Goal: Task Accomplishment & Management: Complete application form

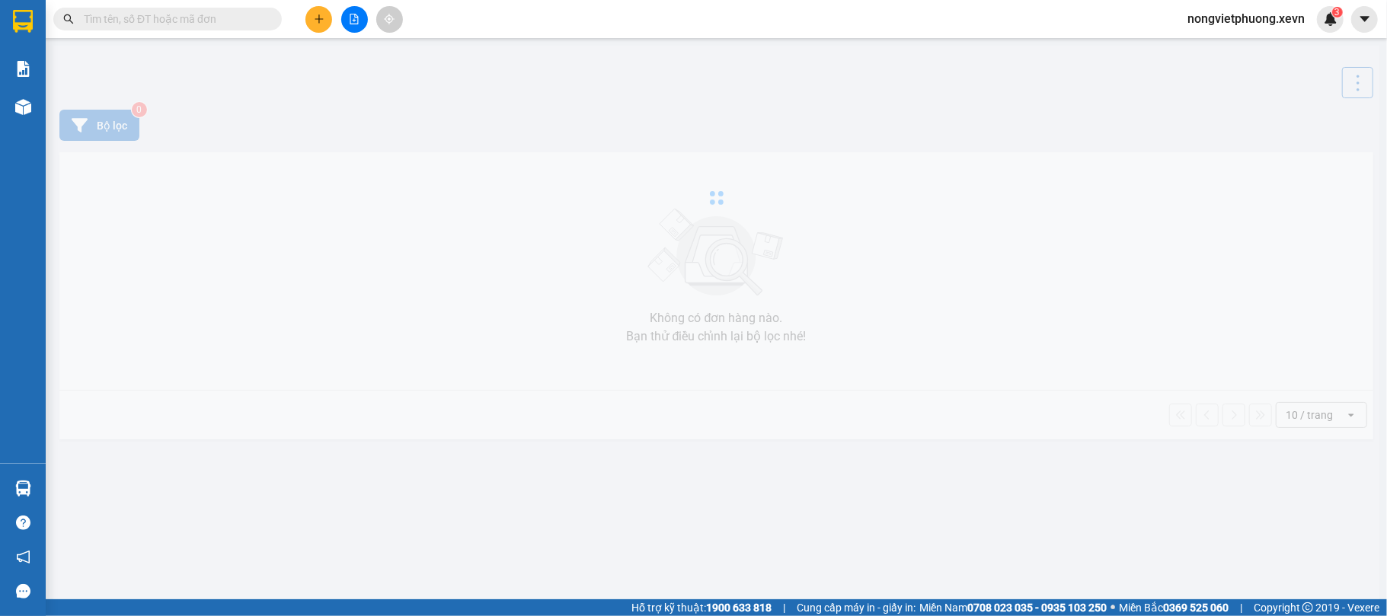
click at [236, 25] on input "text" at bounding box center [174, 19] width 180 height 17
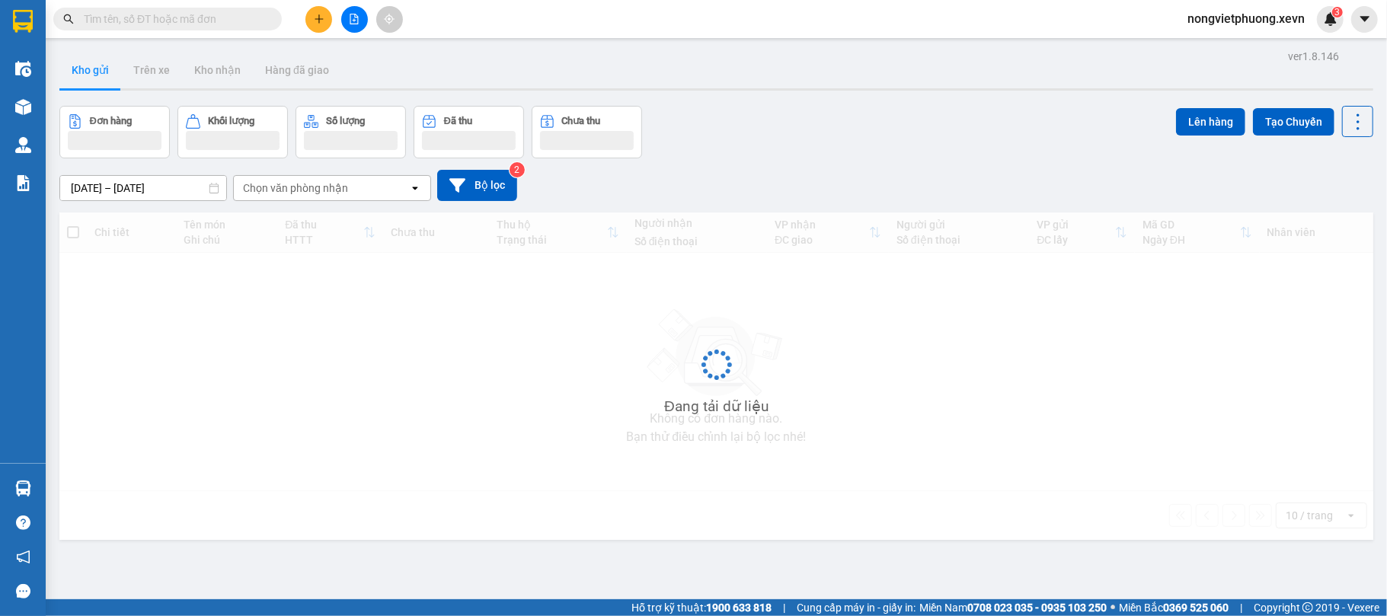
click at [244, 16] on input "text" at bounding box center [174, 19] width 180 height 17
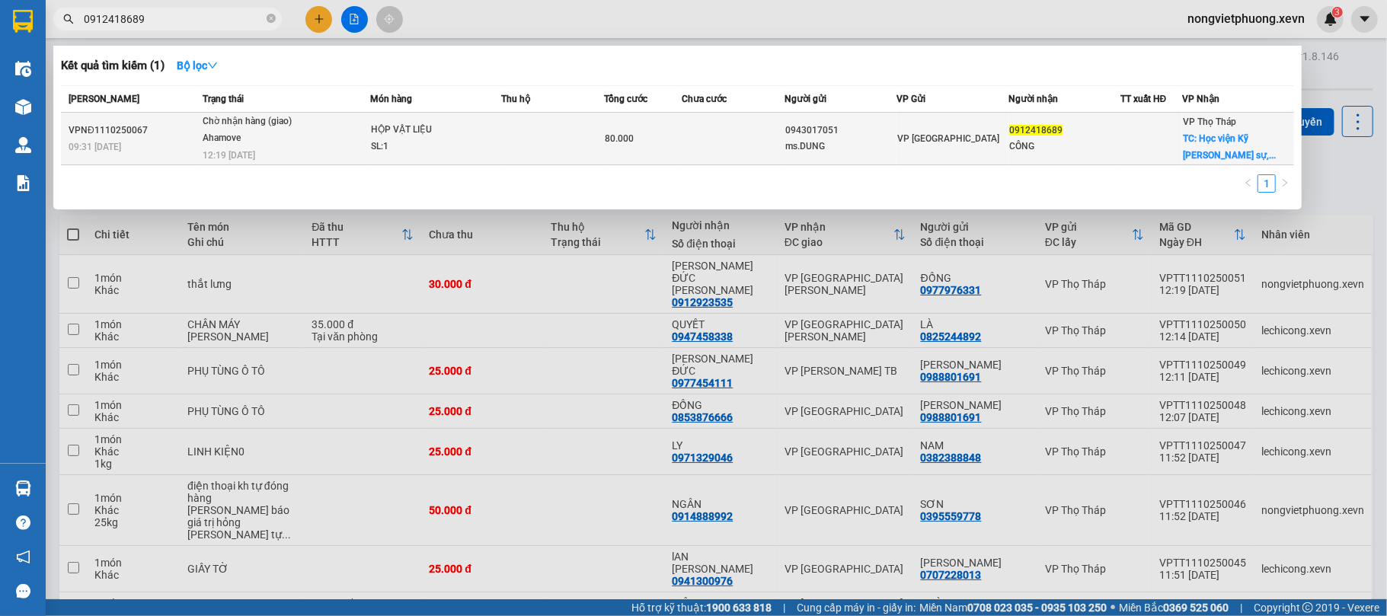
type input "0912418689"
click at [815, 141] on div "ms.DUNG" at bounding box center [841, 147] width 110 height 16
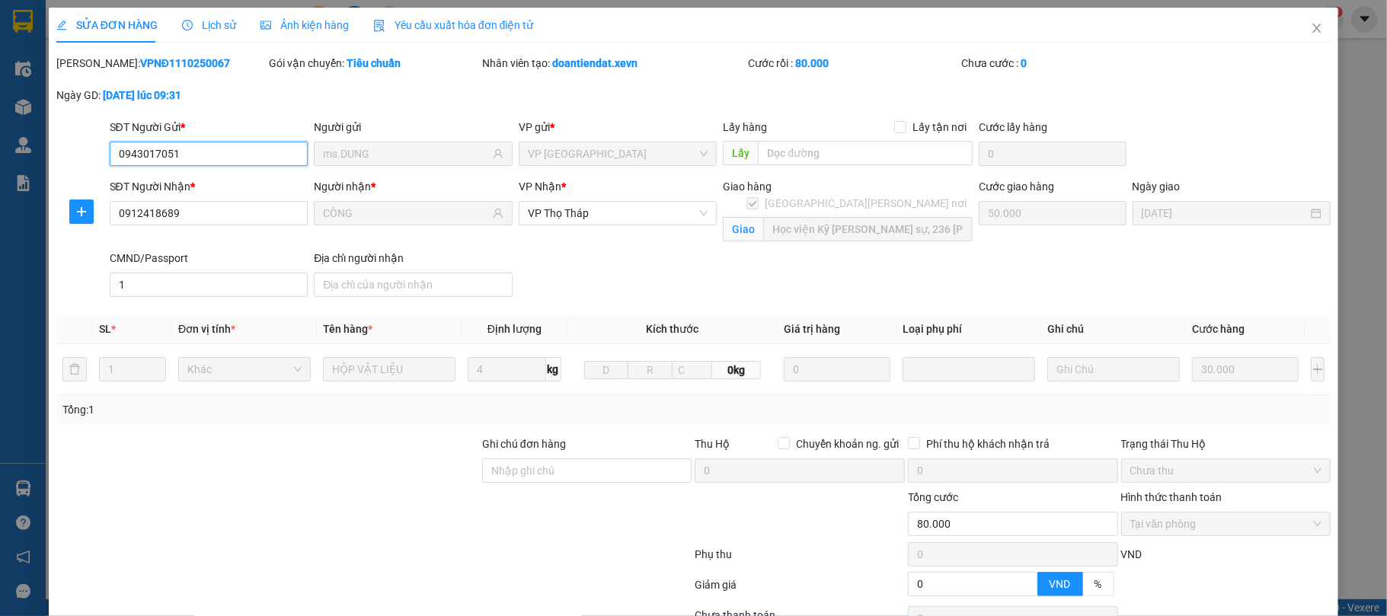
type input "0943017051"
type input "ms.DUNG"
type input "0912418689"
type input "CÔNG"
checkbox input "true"
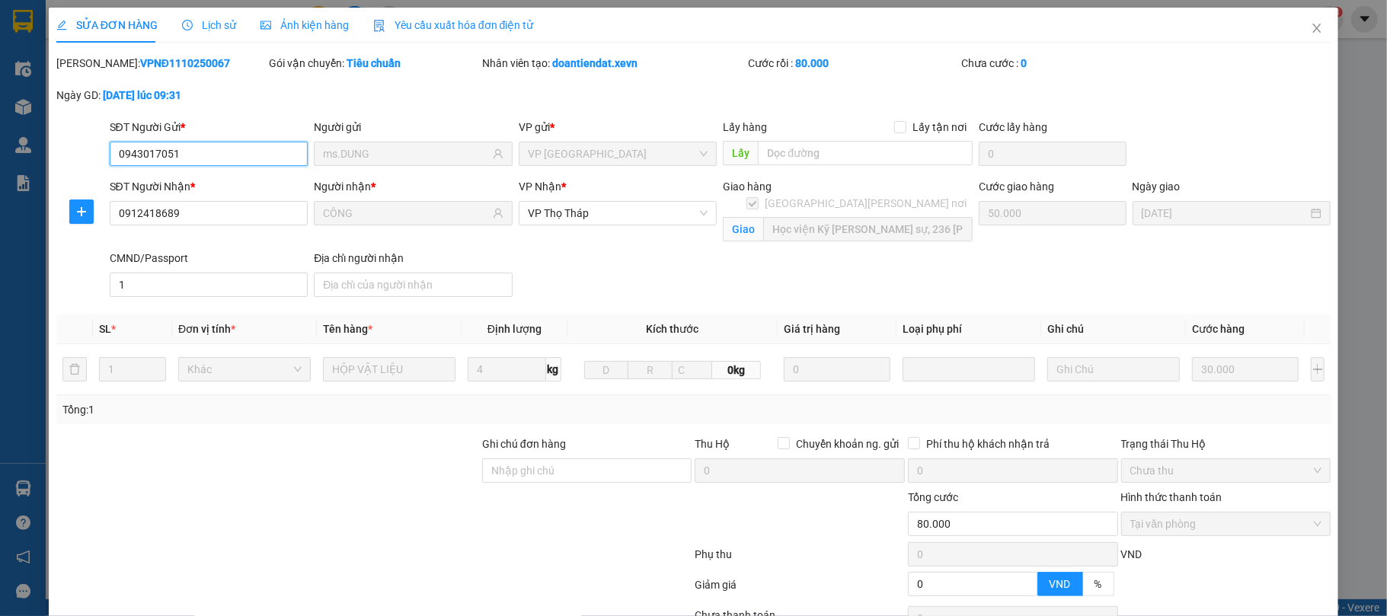
type input "Học viện Kỹ thuật Quân sự, 236 Hoàng Quốc Việt, Cổ Nhuế, Bắc Từ Liêm, Hà Nội, V…"
type input "50.000"
type input "1"
type input "0"
type input "80.000"
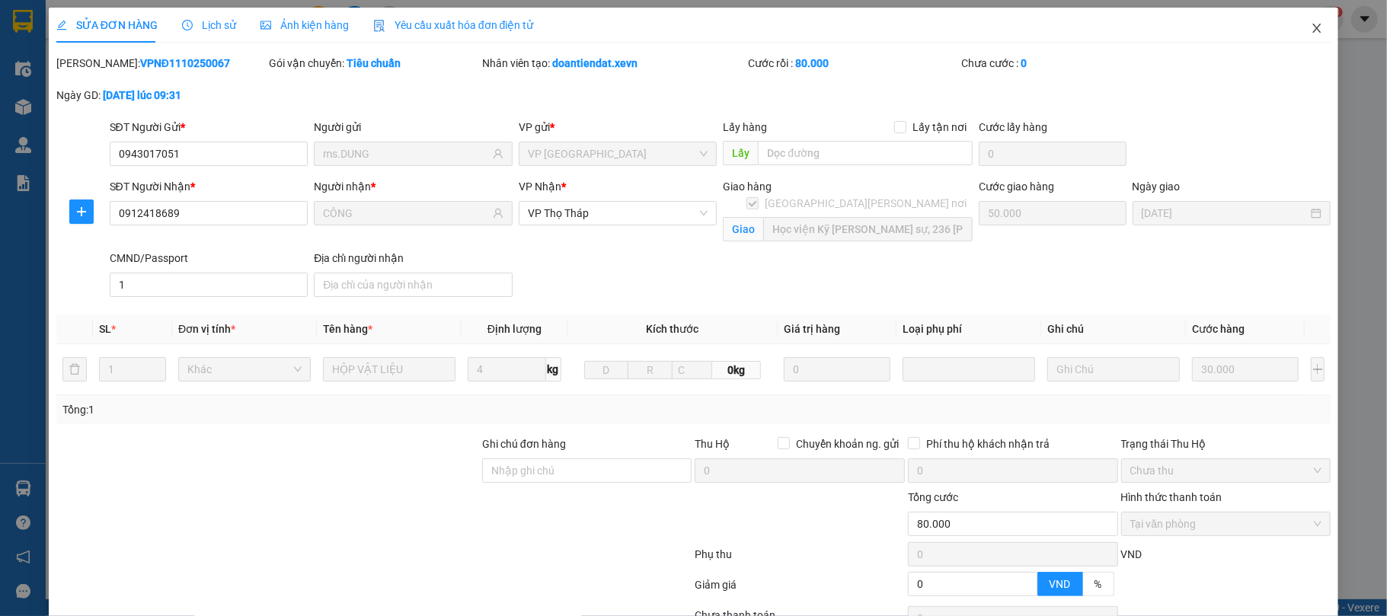
click at [1311, 26] on icon "close" at bounding box center [1317, 28] width 12 height 12
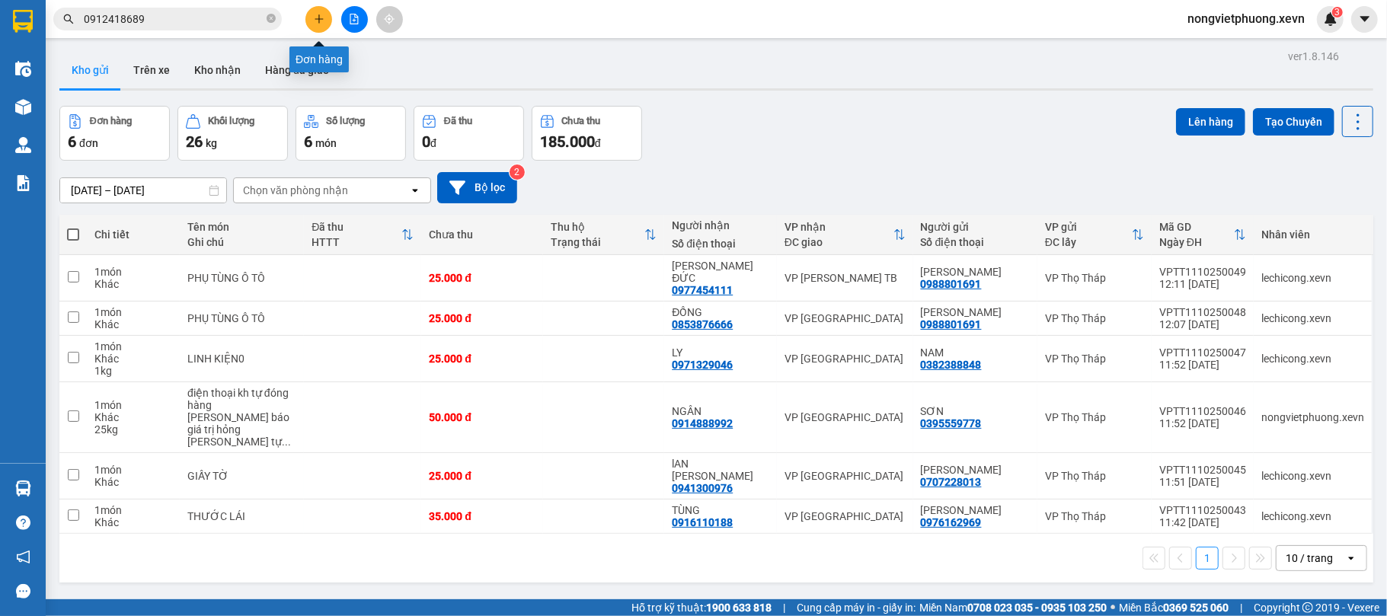
click at [324, 22] on button at bounding box center [318, 19] width 27 height 27
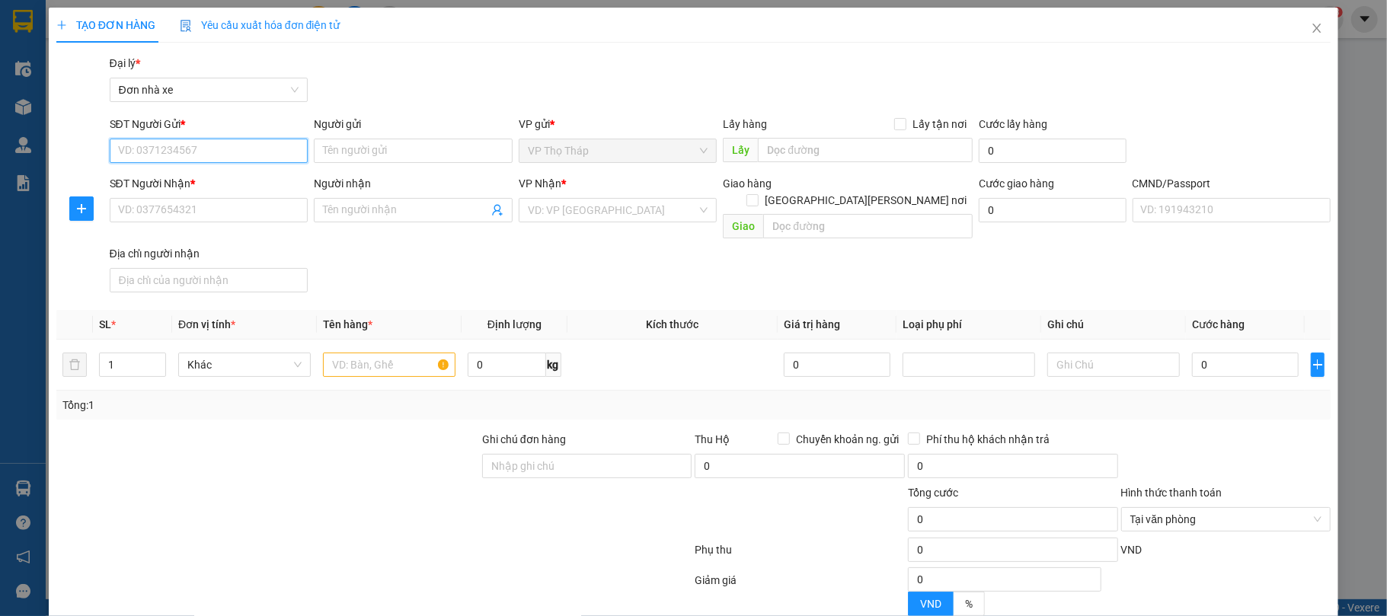
click at [223, 143] on input "SĐT Người Gửi *" at bounding box center [209, 151] width 199 height 24
type input "0927516686"
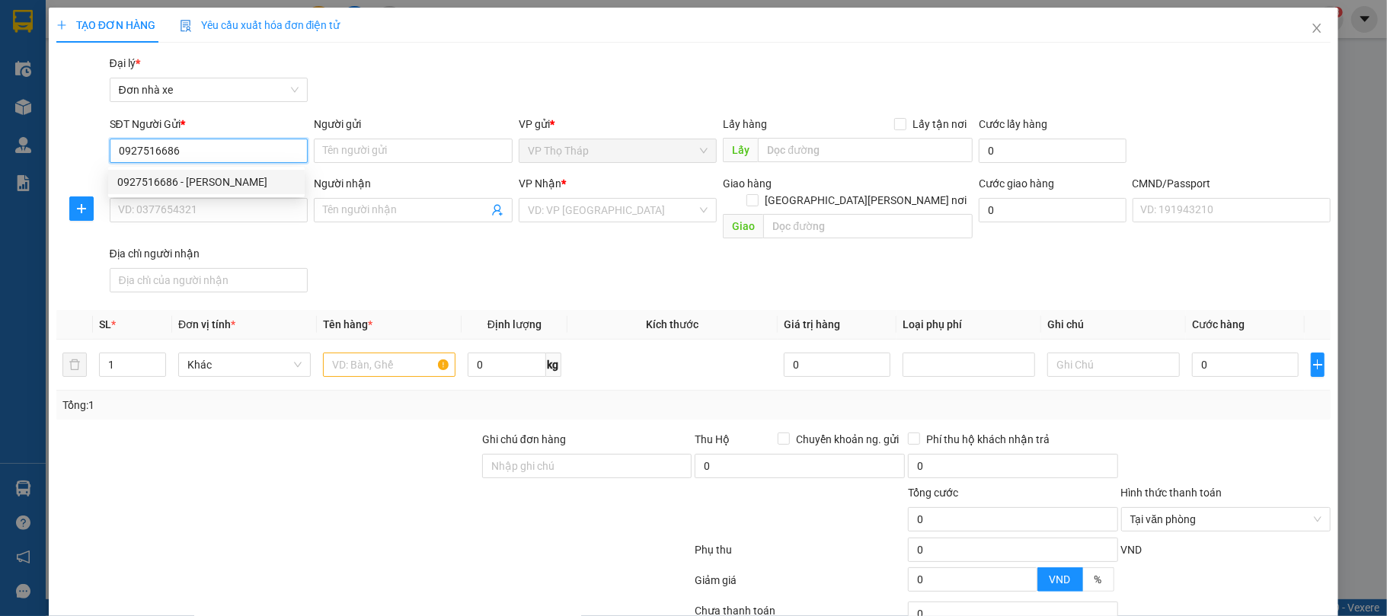
click at [253, 174] on div "0927516686 - TOÀN" at bounding box center [206, 182] width 178 height 17
type input "TOÀN"
type input "0914304343"
type input "HIẾU"
type input "037088010249 ĐINH QUANG HIẾU"
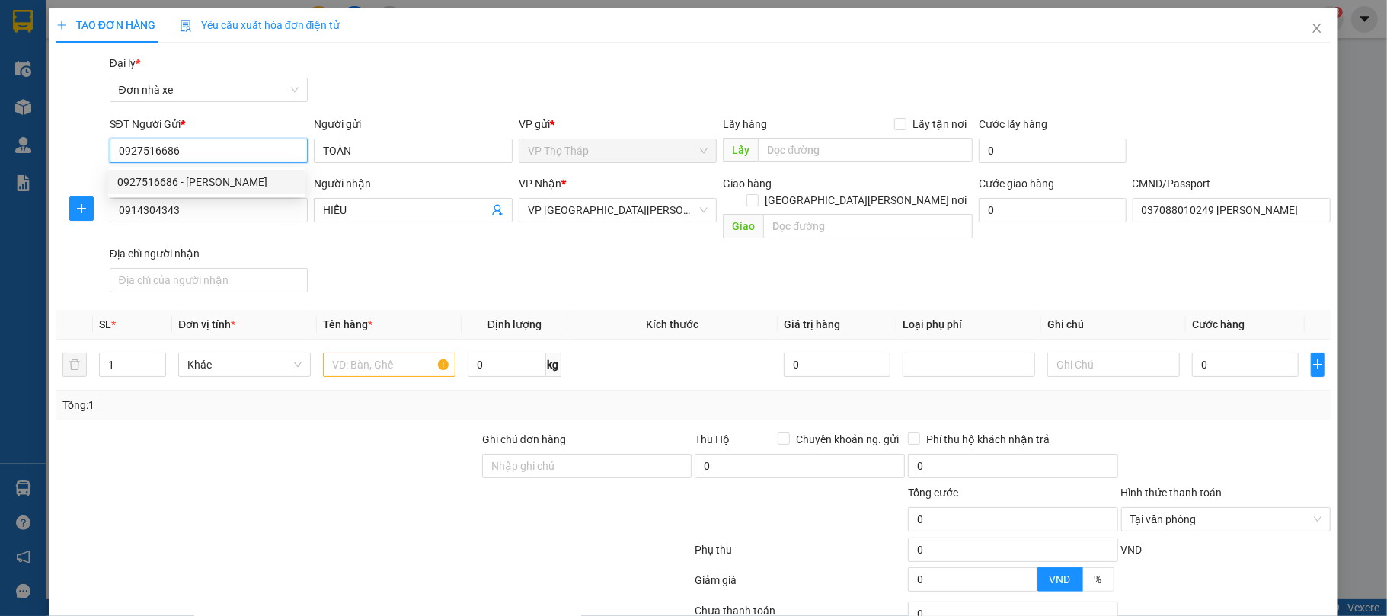
type input "0927516686"
click at [493, 68] on div "Gói vận chuyển * Tiêu chuẩn Đại lý * Đơn nhà xe" at bounding box center [721, 81] width 1228 height 53
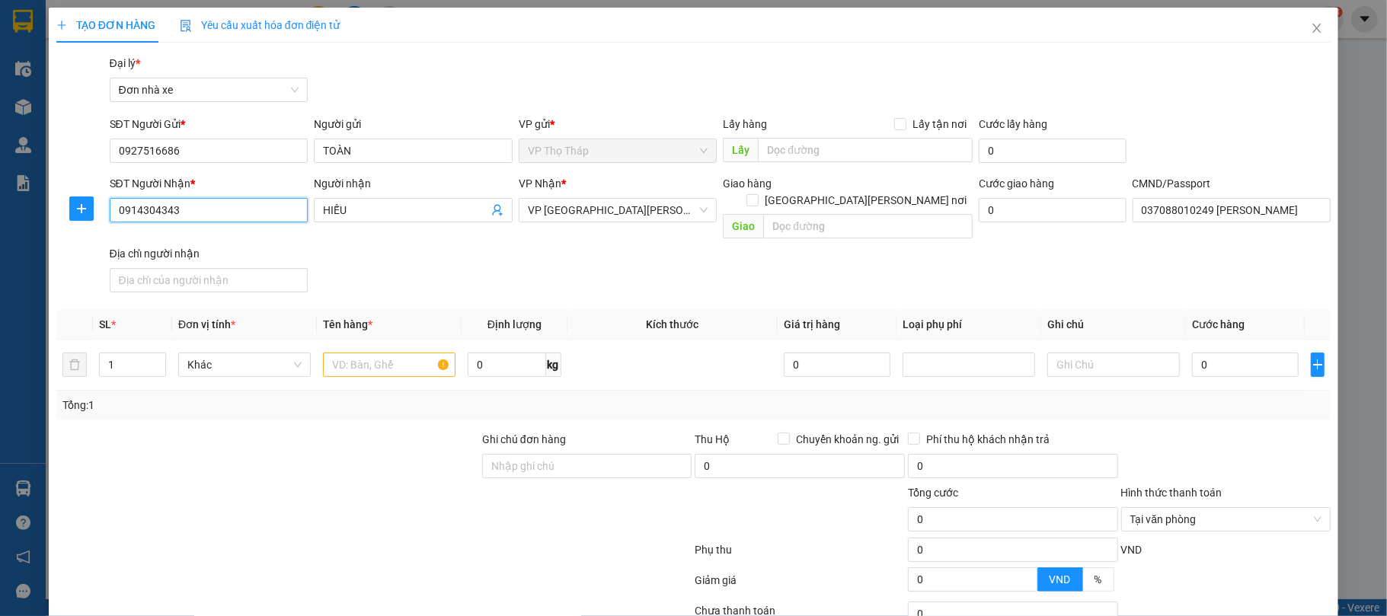
drag, startPoint x: 207, startPoint y: 215, endPoint x: 0, endPoint y: 214, distance: 207.1
click at [0, 214] on div "TẠO ĐƠN HÀNG Yêu cầu xuất hóa đơn điện tử Transit Pickup Surcharge Ids Transit …" at bounding box center [693, 308] width 1387 height 616
click at [433, 263] on div "SĐT Người Nhận * 0914304343 Người nhận HIẾU VP Nhận * VP Ninh Bình Giao hàng Gi…" at bounding box center [721, 236] width 1228 height 123
click at [394, 353] on input "text" at bounding box center [389, 365] width 133 height 24
type input "pk điện thoại"
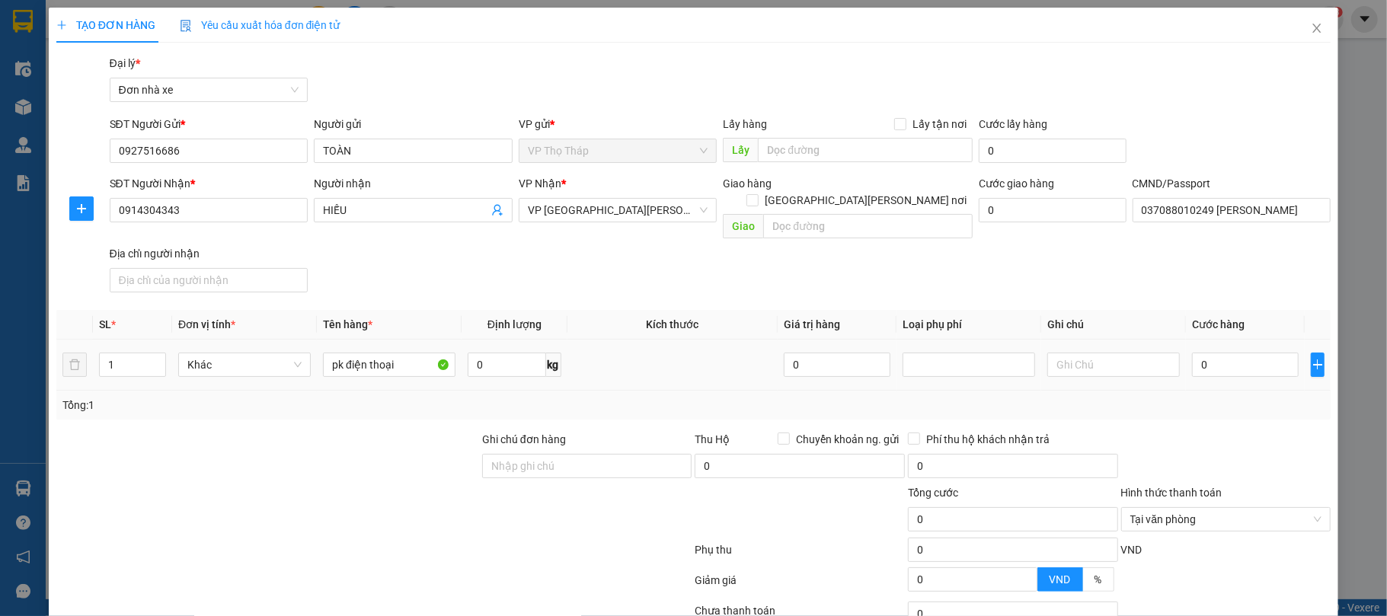
click at [422, 292] on div "Transit Pickup Surcharge Ids Transit Deliver Surcharge Ids Transit Deliver Surc…" at bounding box center [693, 383] width 1275 height 657
click at [1194, 353] on input "0" at bounding box center [1245, 365] width 107 height 24
type input "3"
type input "30"
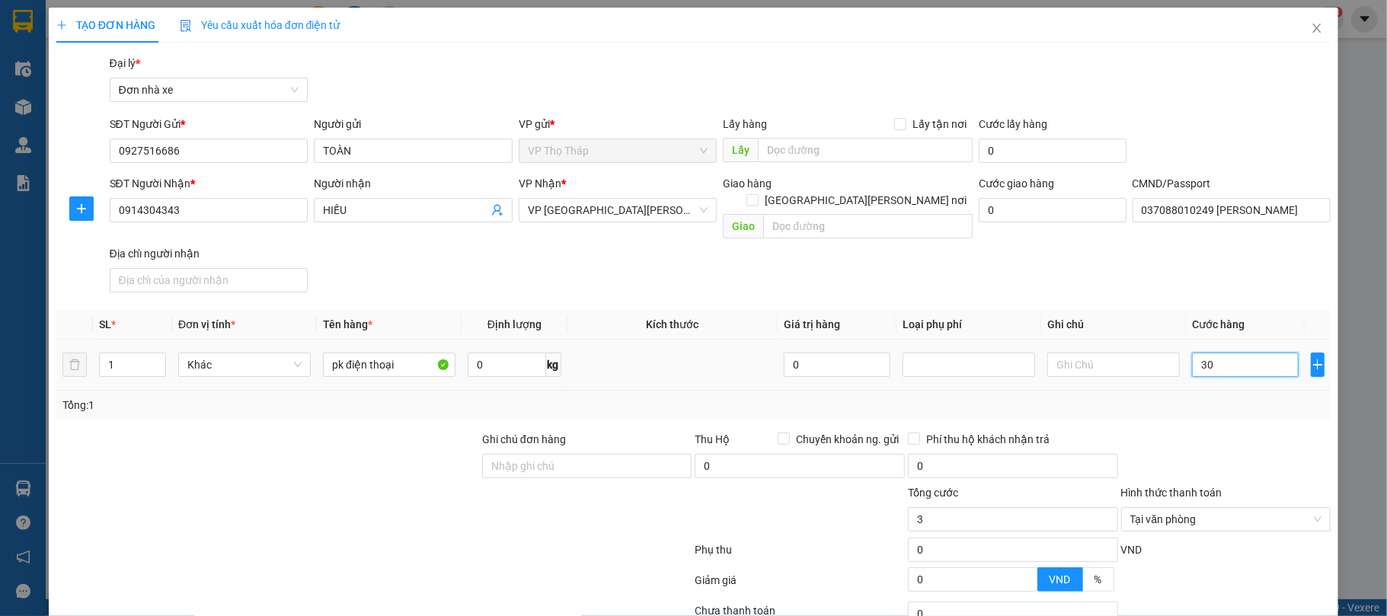
type input "30"
click at [1238, 445] on div at bounding box center [1225, 457] width 213 height 53
type input "30.000"
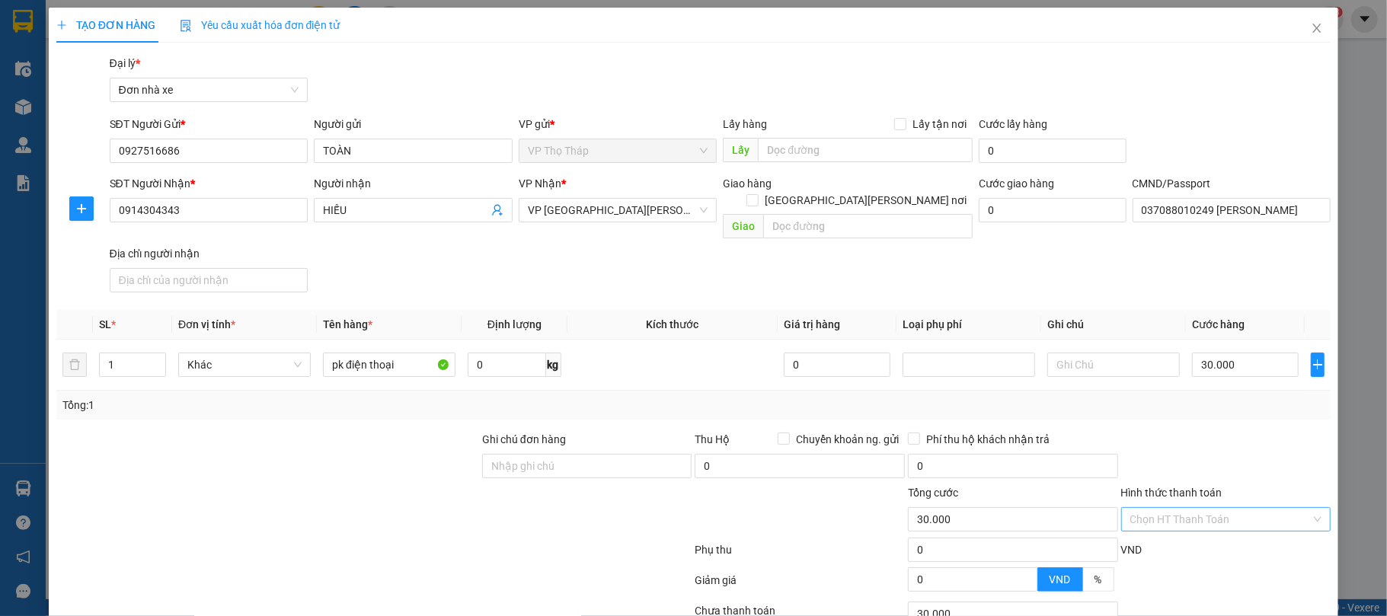
click at [1295, 466] on div at bounding box center [1225, 457] width 213 height 53
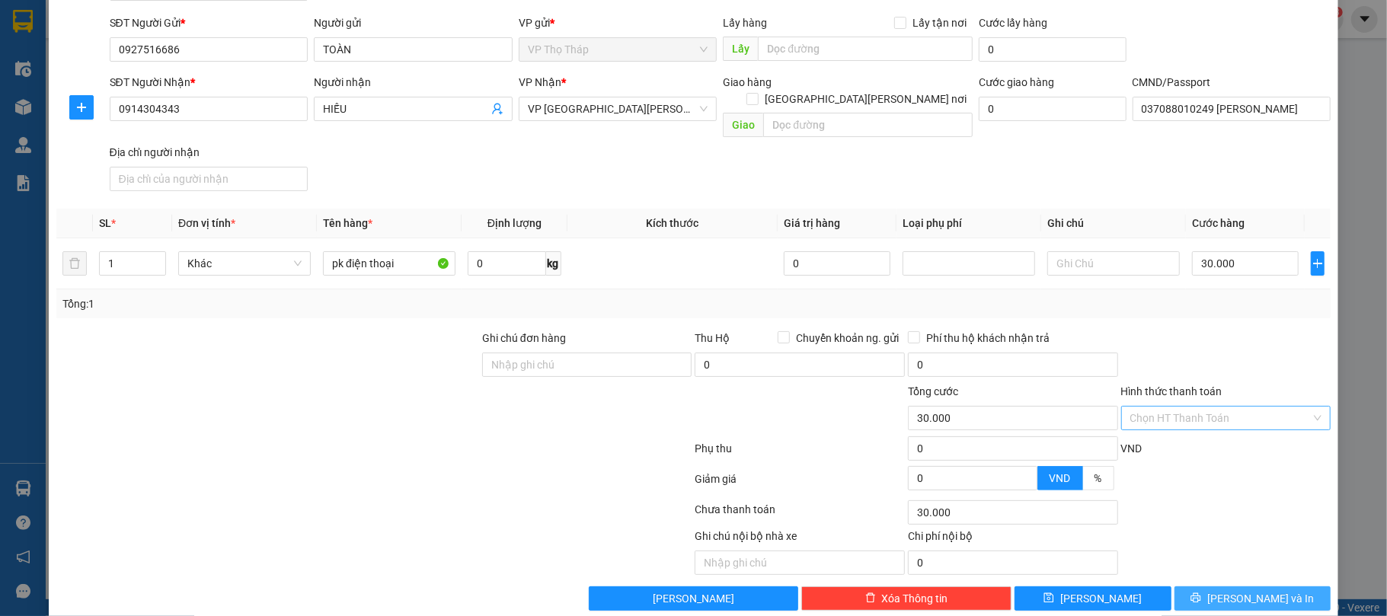
click at [1273, 586] on button "Lưu và In" at bounding box center [1252, 598] width 157 height 24
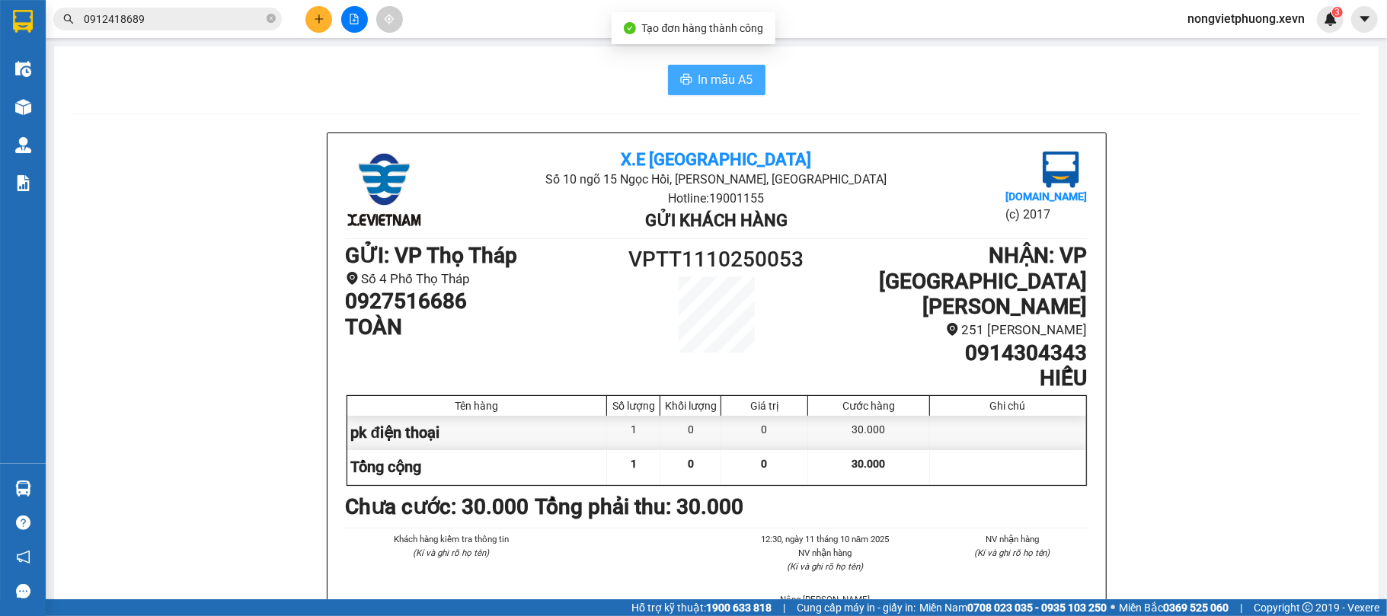
click at [732, 65] on button "In mẫu A5" at bounding box center [716, 80] width 97 height 30
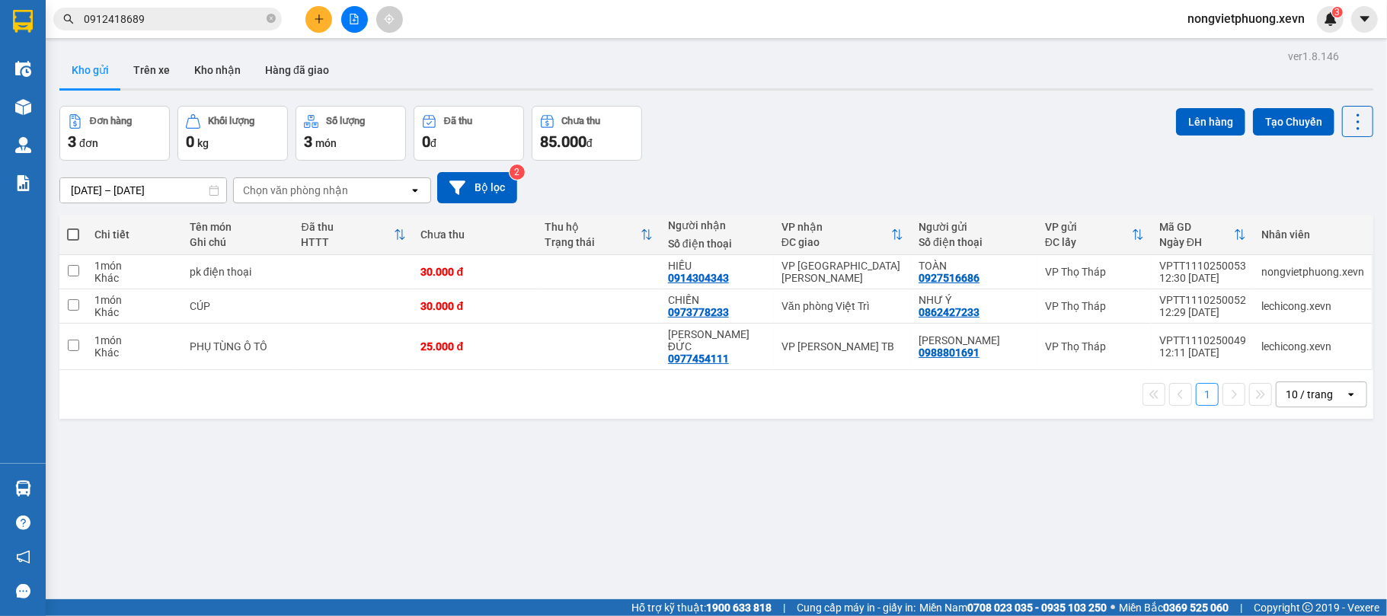
click at [152, 28] on span "0912418689" at bounding box center [167, 19] width 228 height 23
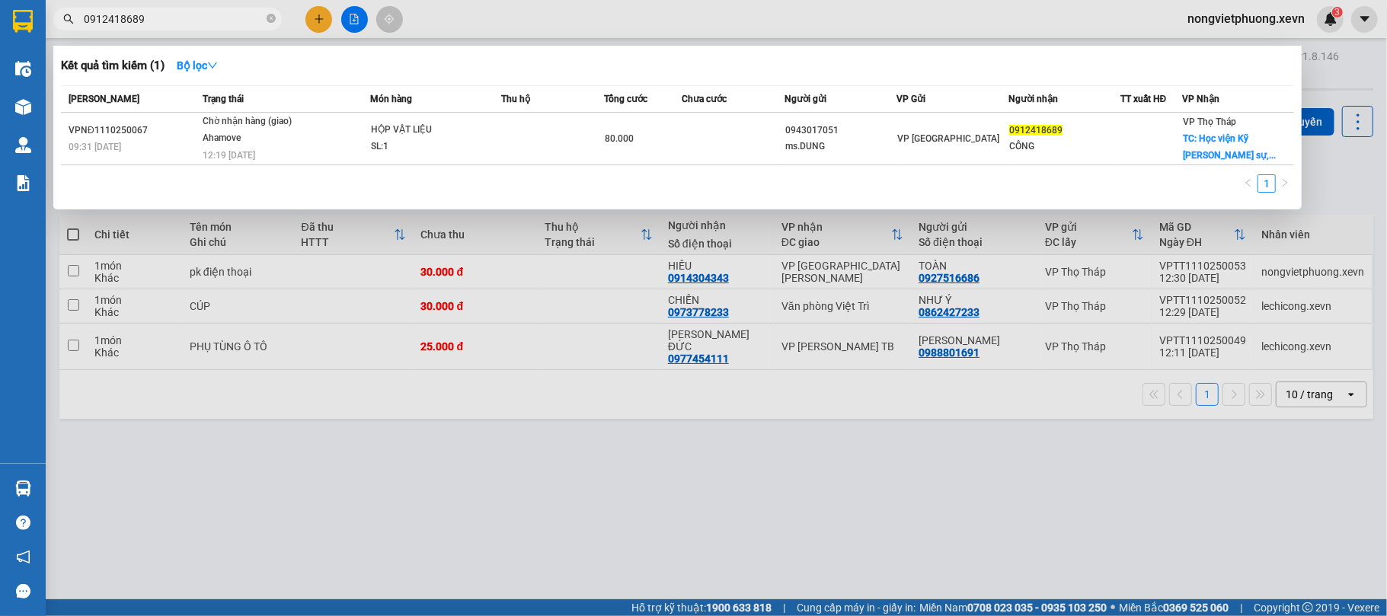
click at [152, 28] on span "0912418689" at bounding box center [167, 19] width 228 height 23
click at [174, 15] on input "0912418689" at bounding box center [174, 19] width 180 height 17
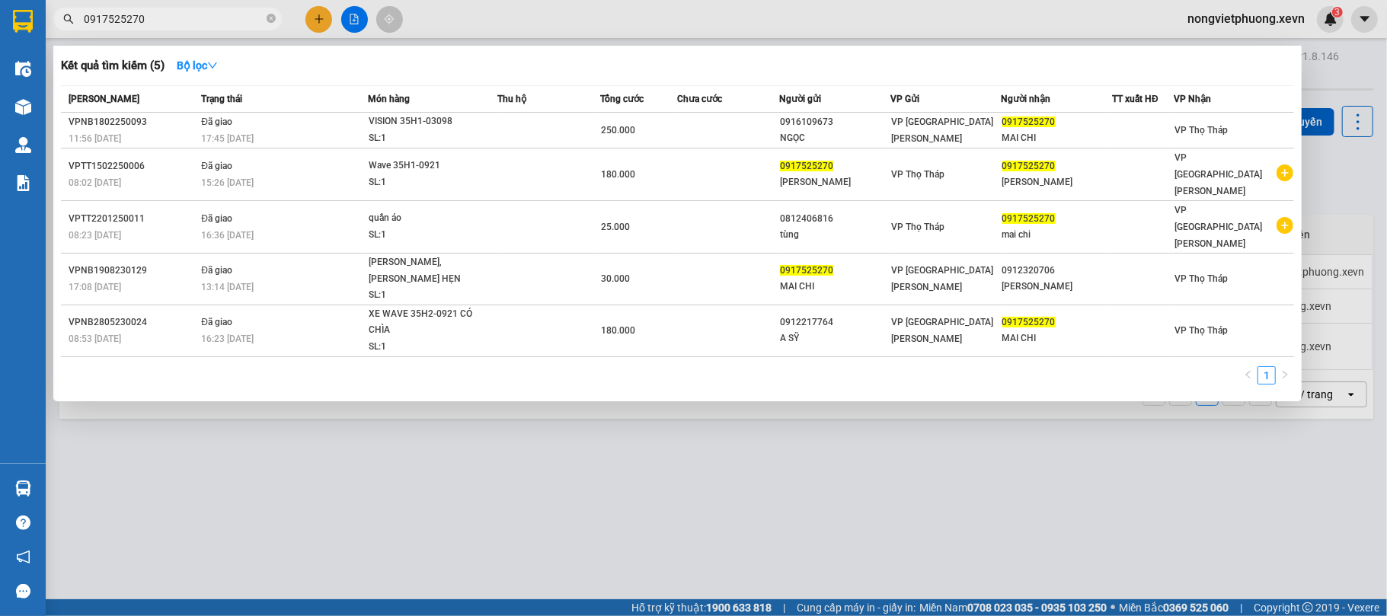
type input "0917525270"
click at [506, 27] on div at bounding box center [693, 308] width 1387 height 616
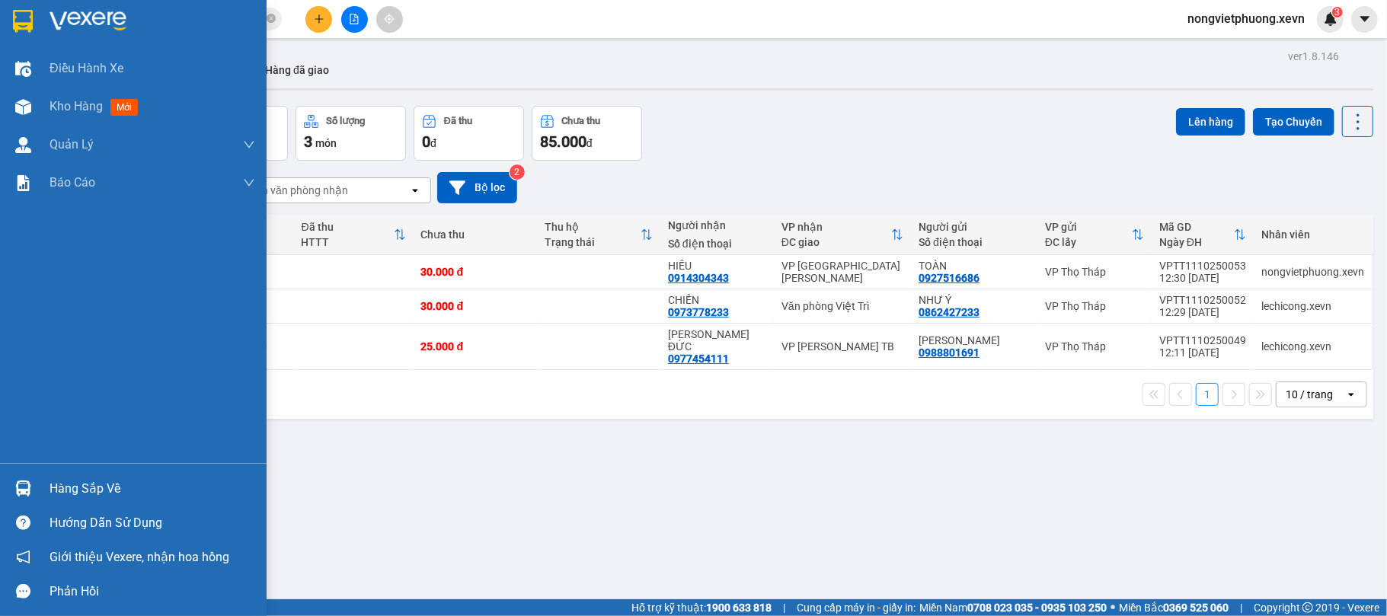
click at [14, 509] on div "Hướng dẫn sử dụng" at bounding box center [133, 523] width 267 height 34
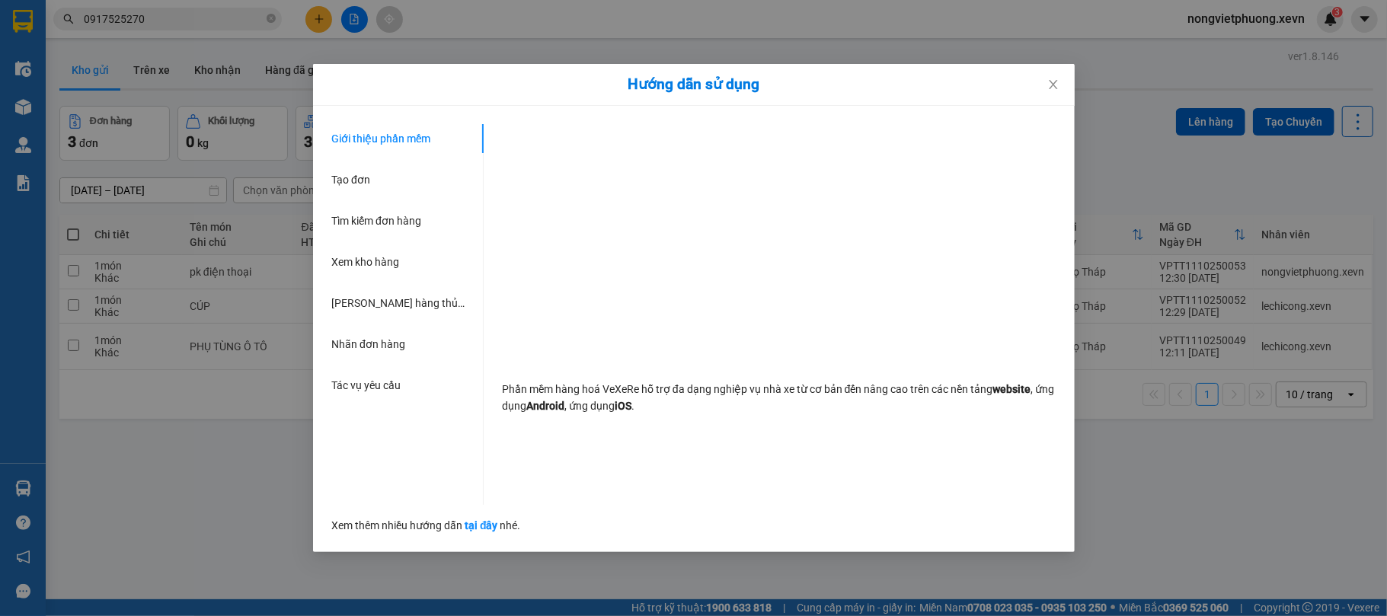
click at [19, 461] on div "Hướng dẫn sử dụng Giới thiệu phần mềm Tạo đơn Tìm kiếm đơn hàng Xem kho hàng Lê…" at bounding box center [693, 308] width 1387 height 616
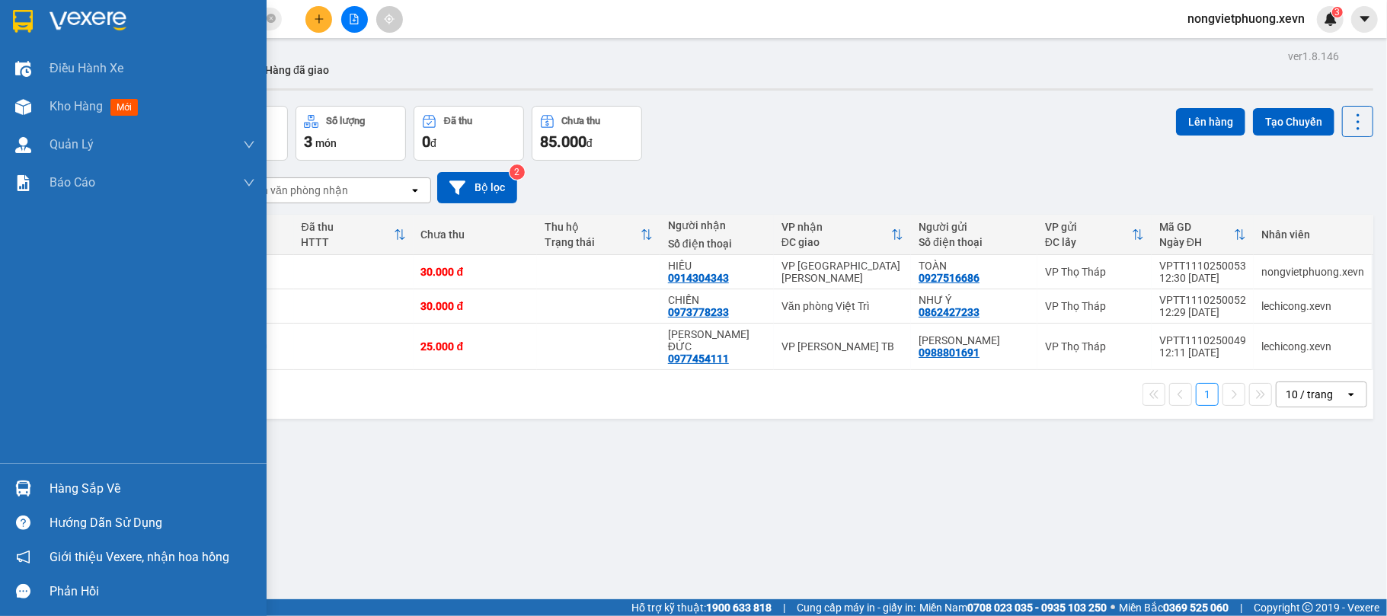
click at [19, 495] on img at bounding box center [23, 489] width 16 height 16
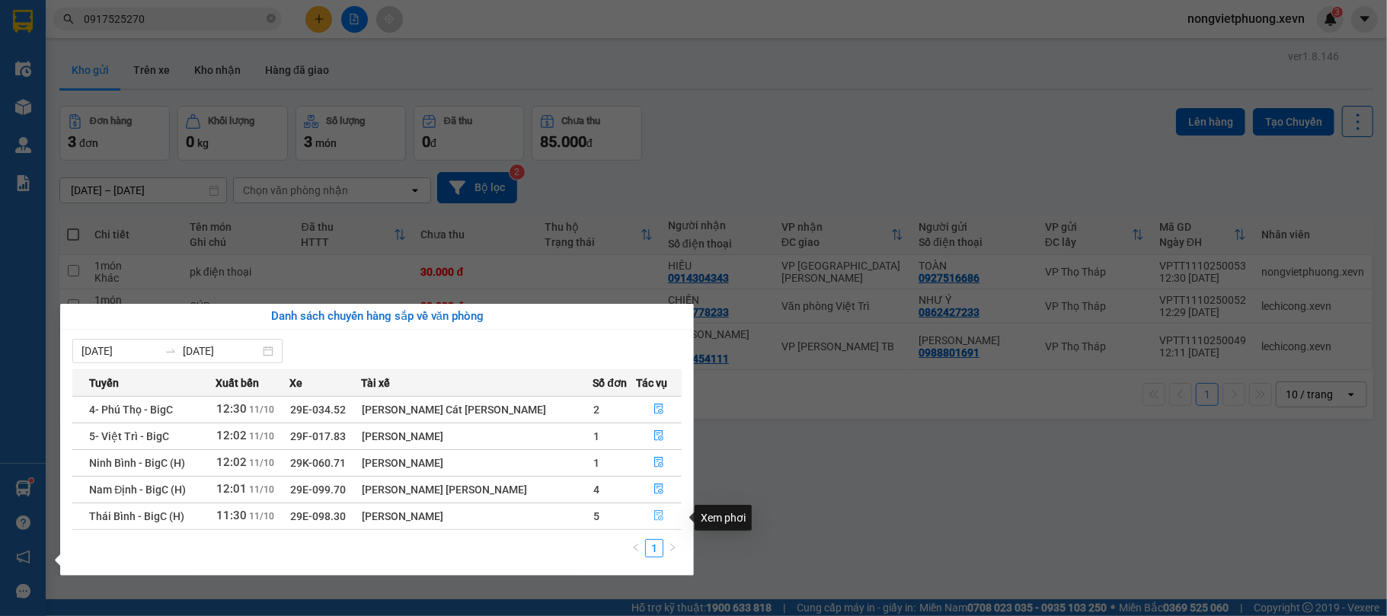
click at [643, 512] on button "button" at bounding box center [659, 516] width 44 height 24
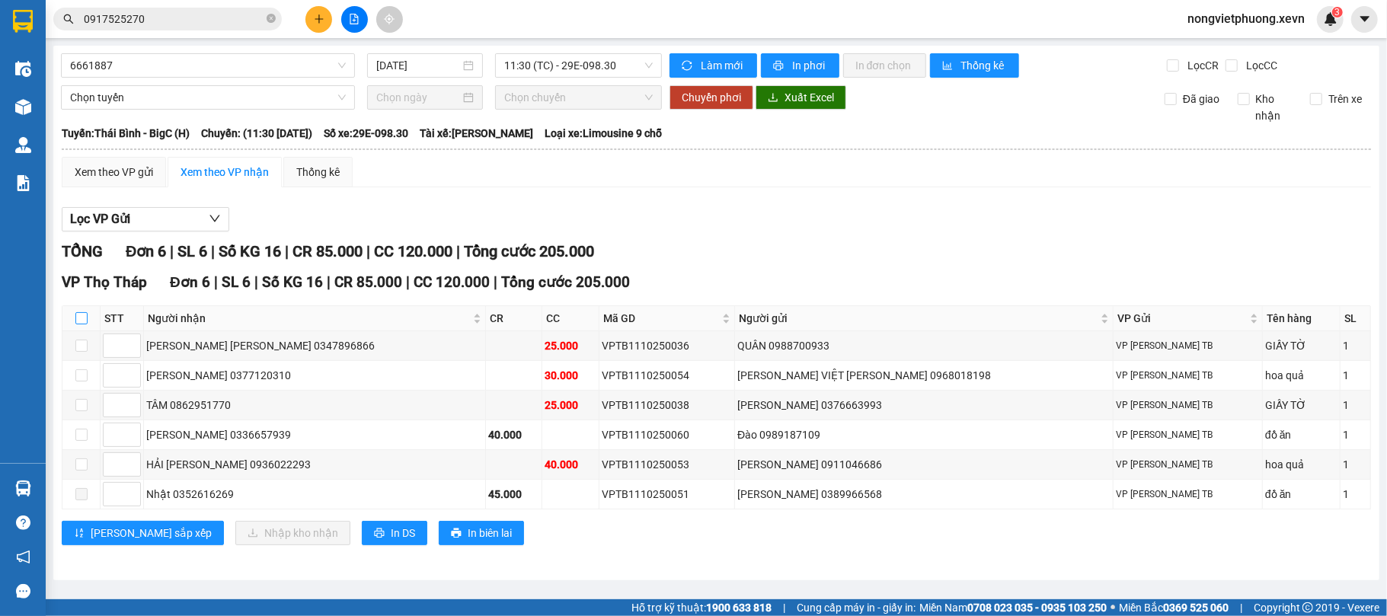
click at [82, 324] on input "checkbox" at bounding box center [81, 318] width 12 height 12
checkbox input "true"
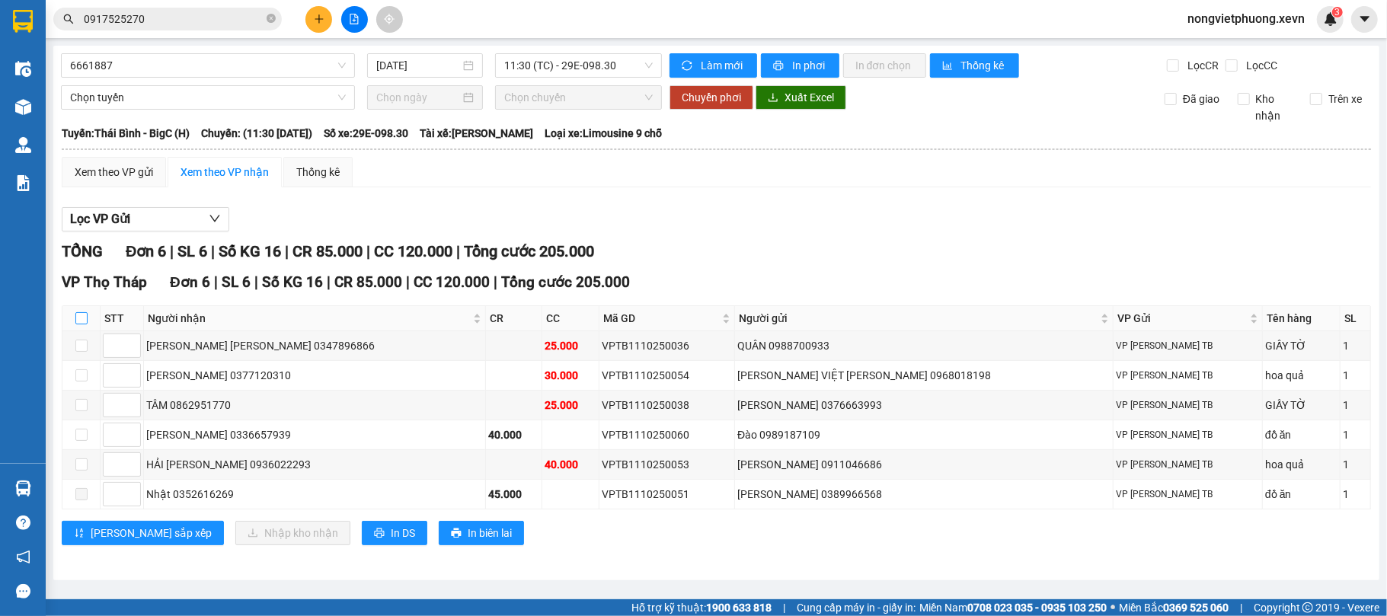
checkbox input "true"
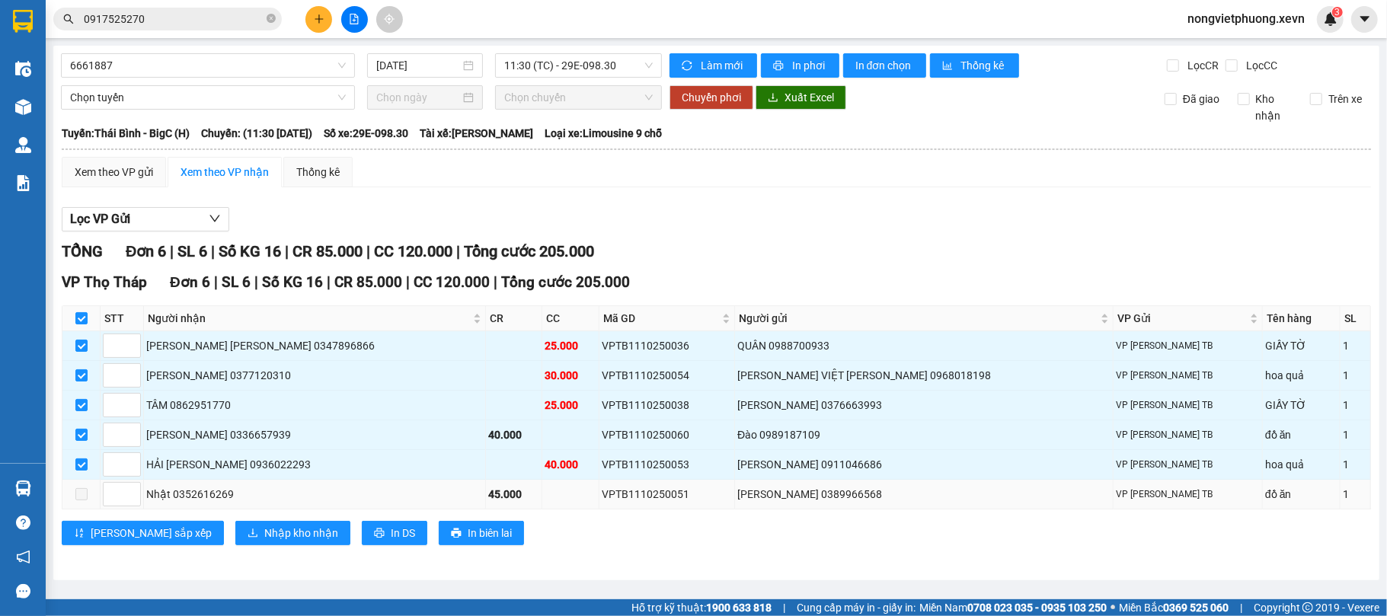
click at [236, 497] on div "Nhật 0352616269" at bounding box center [314, 494] width 337 height 17
click at [558, 495] on td at bounding box center [570, 495] width 57 height 30
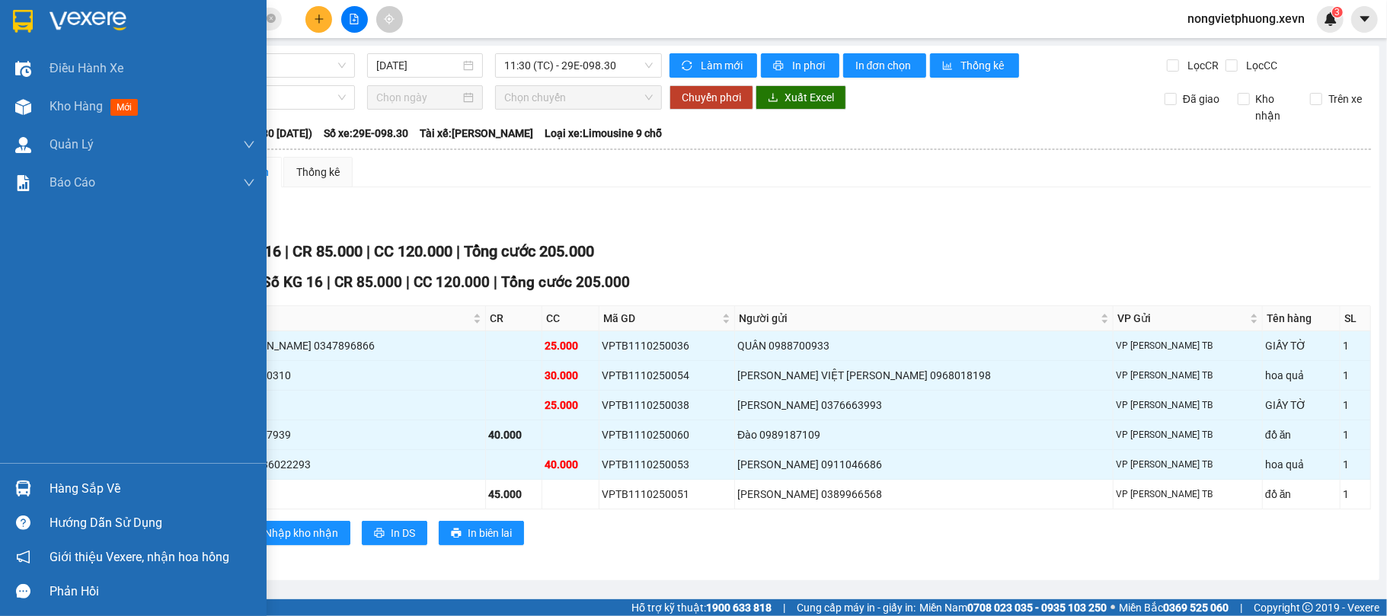
click at [43, 494] on div "Hàng sắp về" at bounding box center [133, 488] width 267 height 34
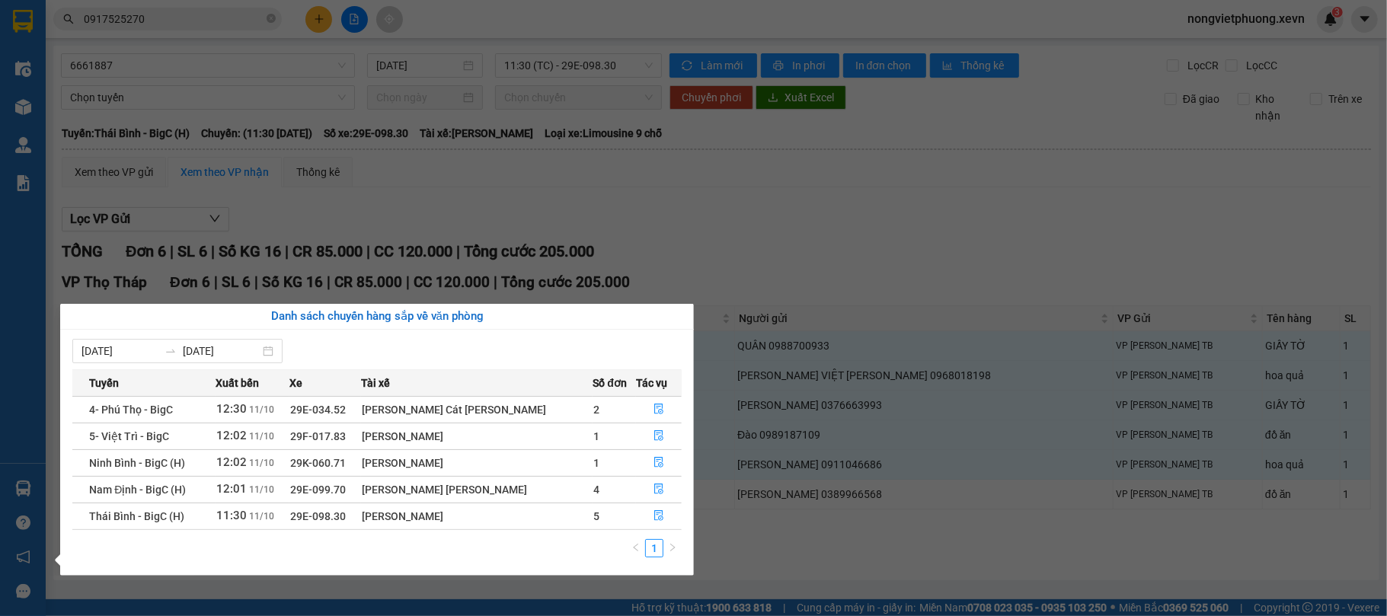
click at [799, 521] on section "Kết quả tìm kiếm ( 5 ) Bộ lọc Mã ĐH Trạng thái Món hàng Thu hộ Tổng cước Chưa c…" at bounding box center [693, 308] width 1387 height 616
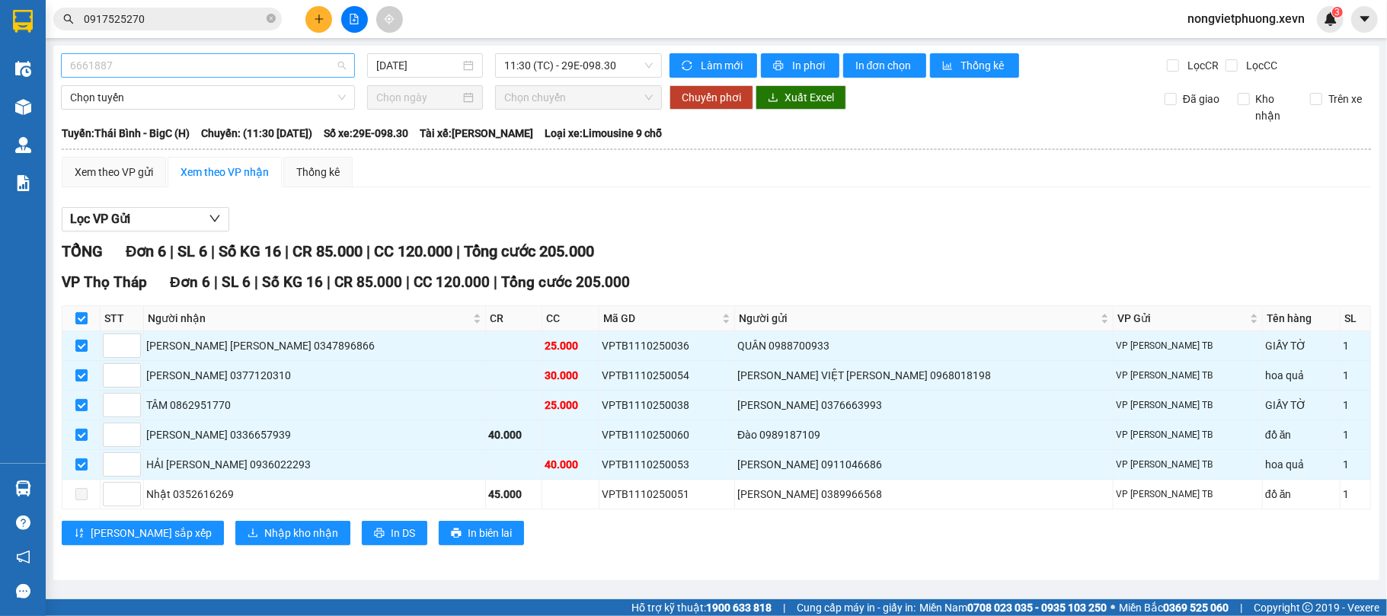
click at [242, 71] on span "6661887" at bounding box center [208, 65] width 276 height 23
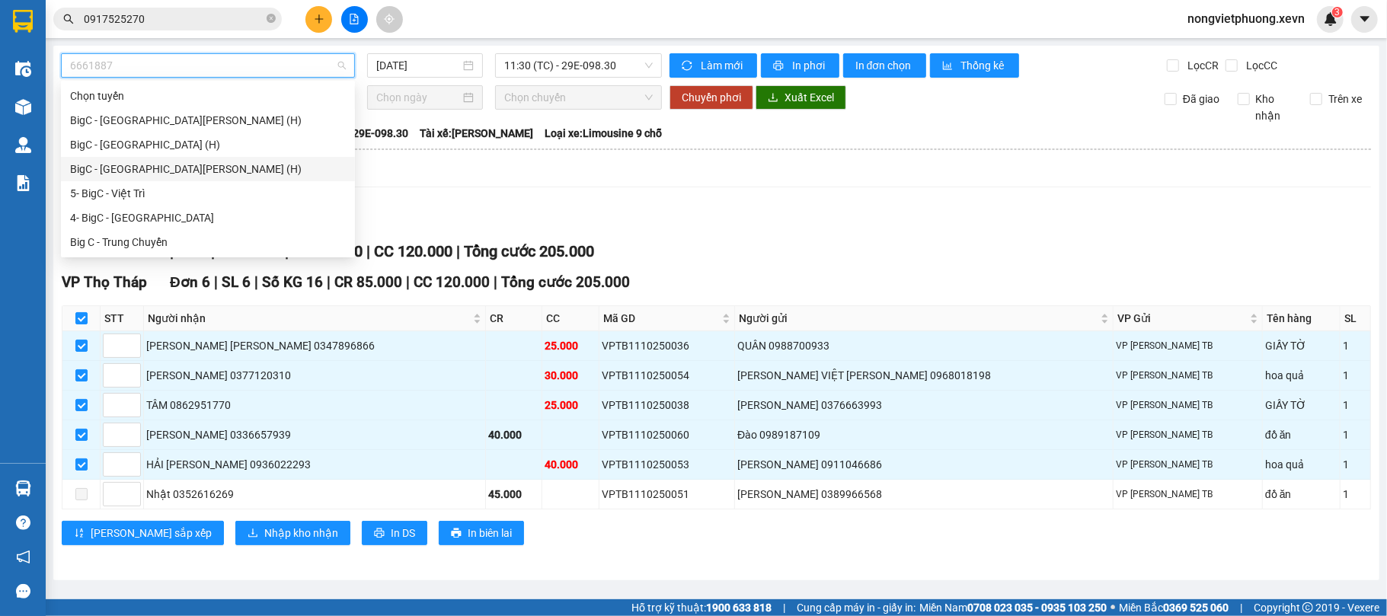
click at [527, 210] on div "Lọc VP Gửi" at bounding box center [716, 219] width 1309 height 25
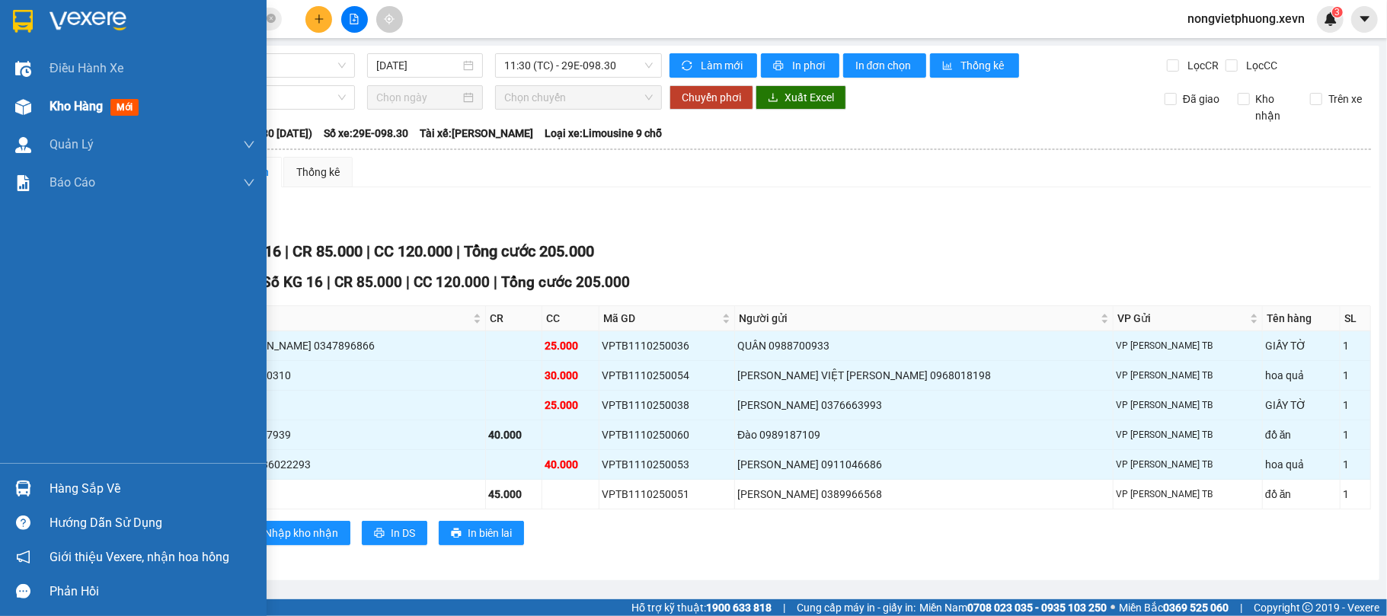
click at [38, 95] on div "Kho hàng mới" at bounding box center [133, 107] width 267 height 38
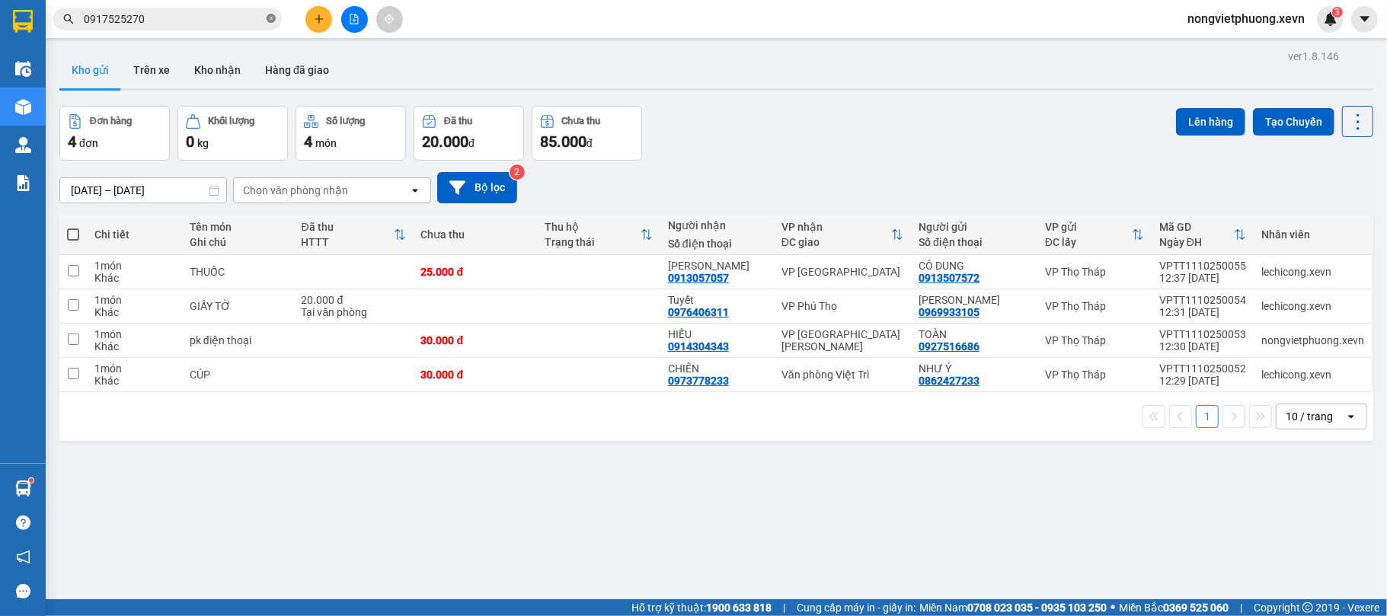
click at [268, 24] on span at bounding box center [271, 19] width 9 height 14
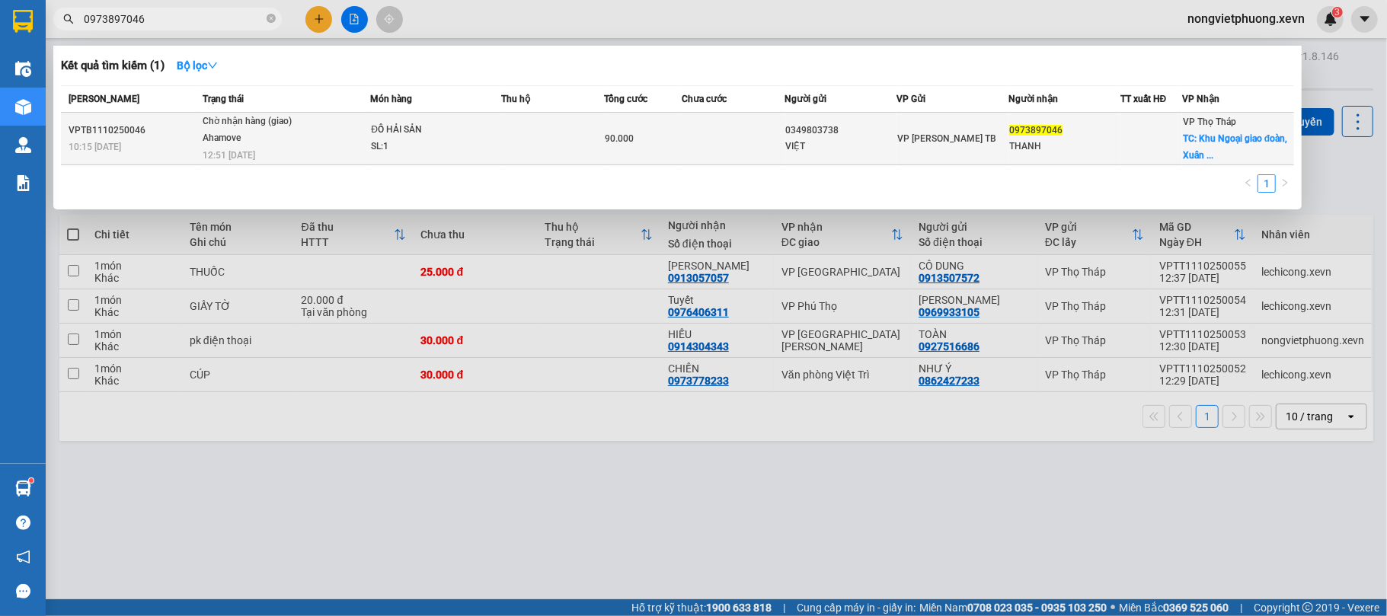
type input "0973897046"
click at [666, 145] on div "90.000" at bounding box center [643, 138] width 76 height 17
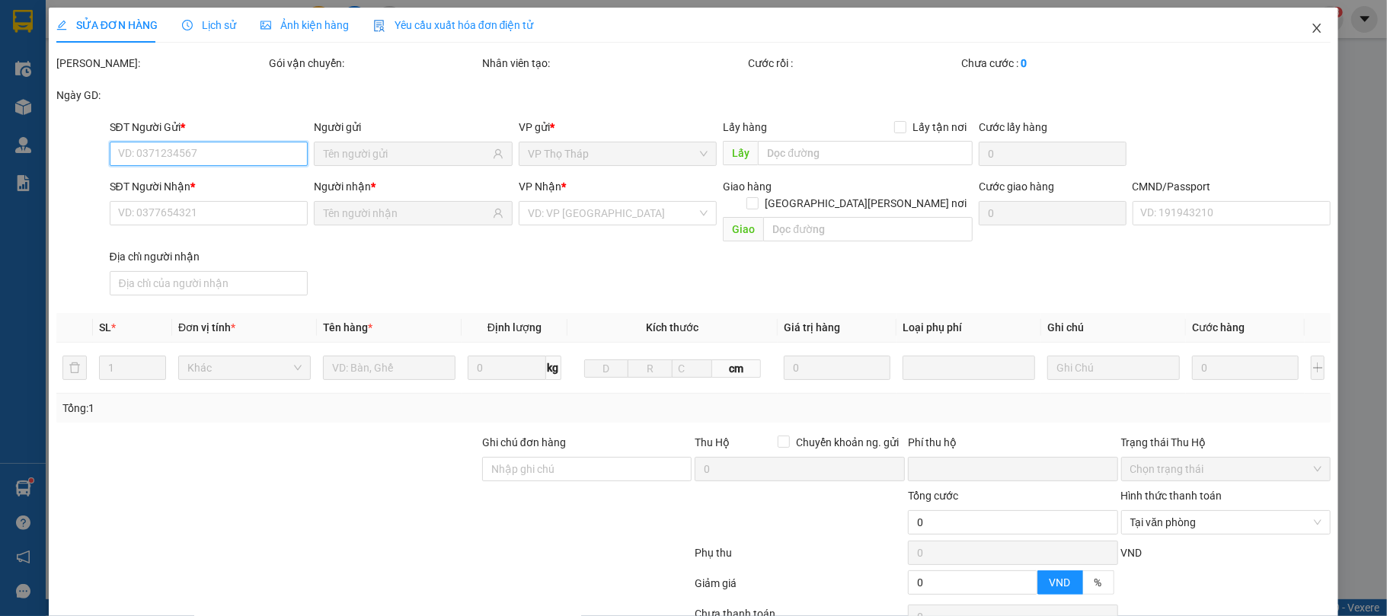
type input "0349803738"
type input "VIỆT"
type input "0973897046"
type input "THANH"
checkbox input "true"
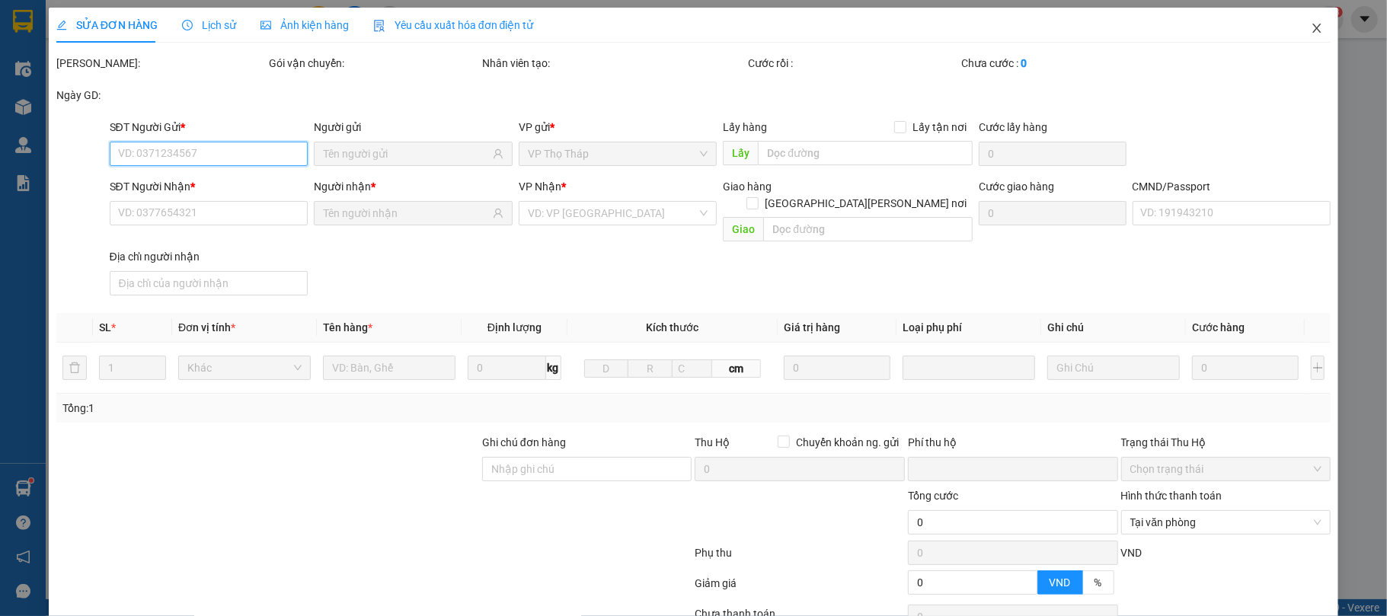
type input "Khu Ngoại giao đoàn, Xuân Tảo, Bắc Từ Liêm, Hà Nội, Việt Nam"
type input "60.000"
type input "NGUYỄN THỊ PHƯƠNG"
type input "0"
type input "90.000"
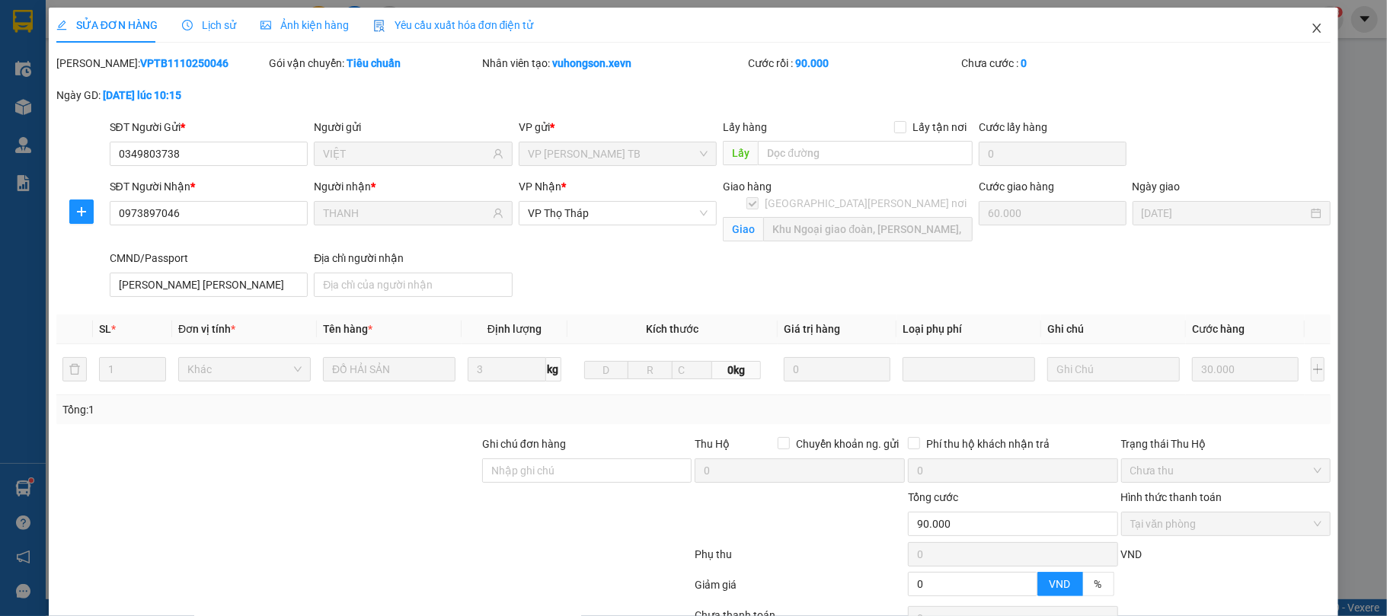
click at [1313, 31] on icon "close" at bounding box center [1317, 28] width 8 height 9
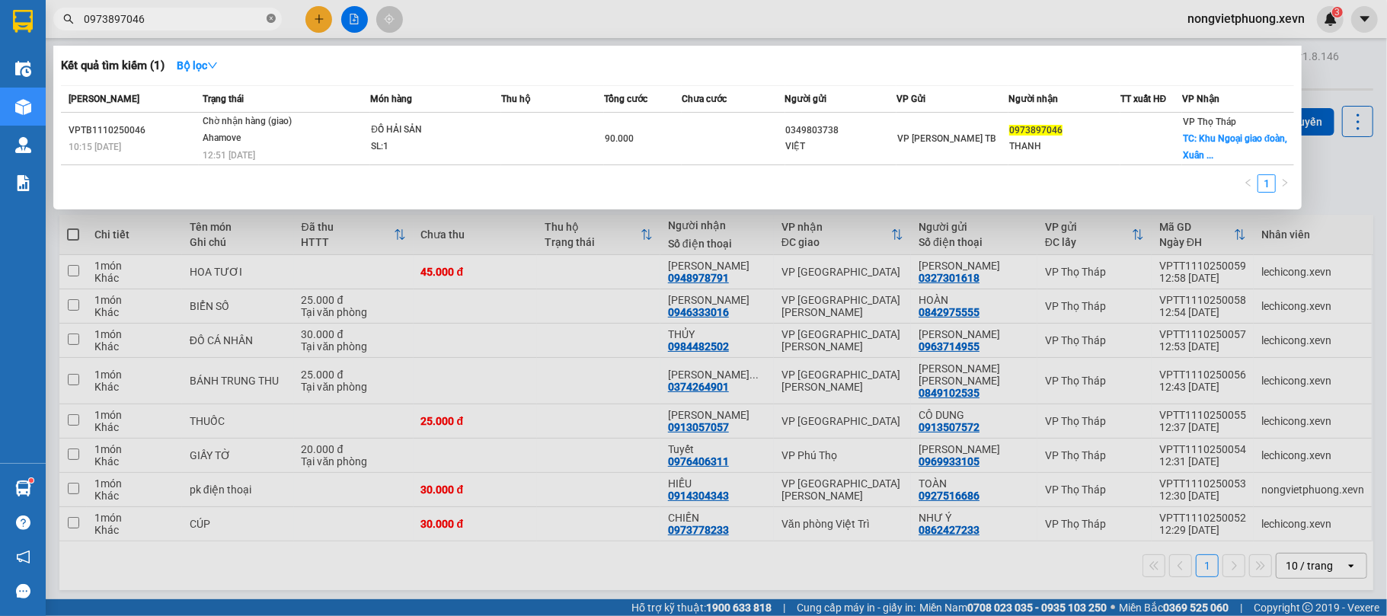
click at [269, 21] on icon "close-circle" at bounding box center [271, 18] width 9 height 9
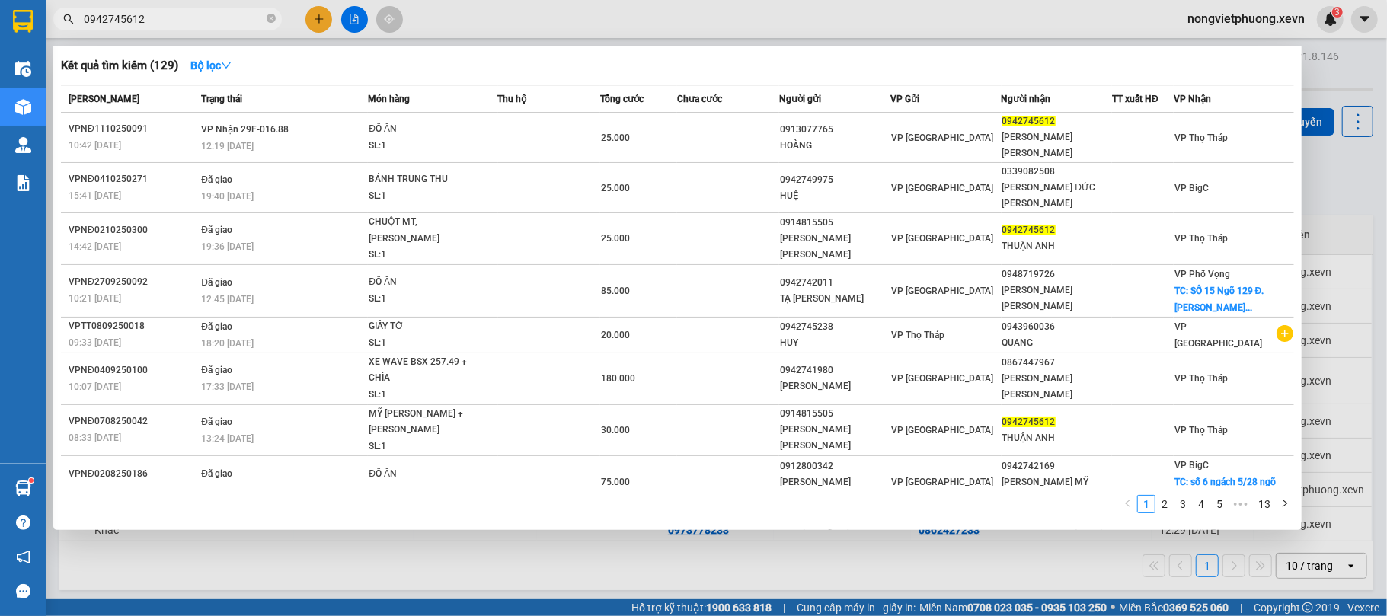
type input "0942745612"
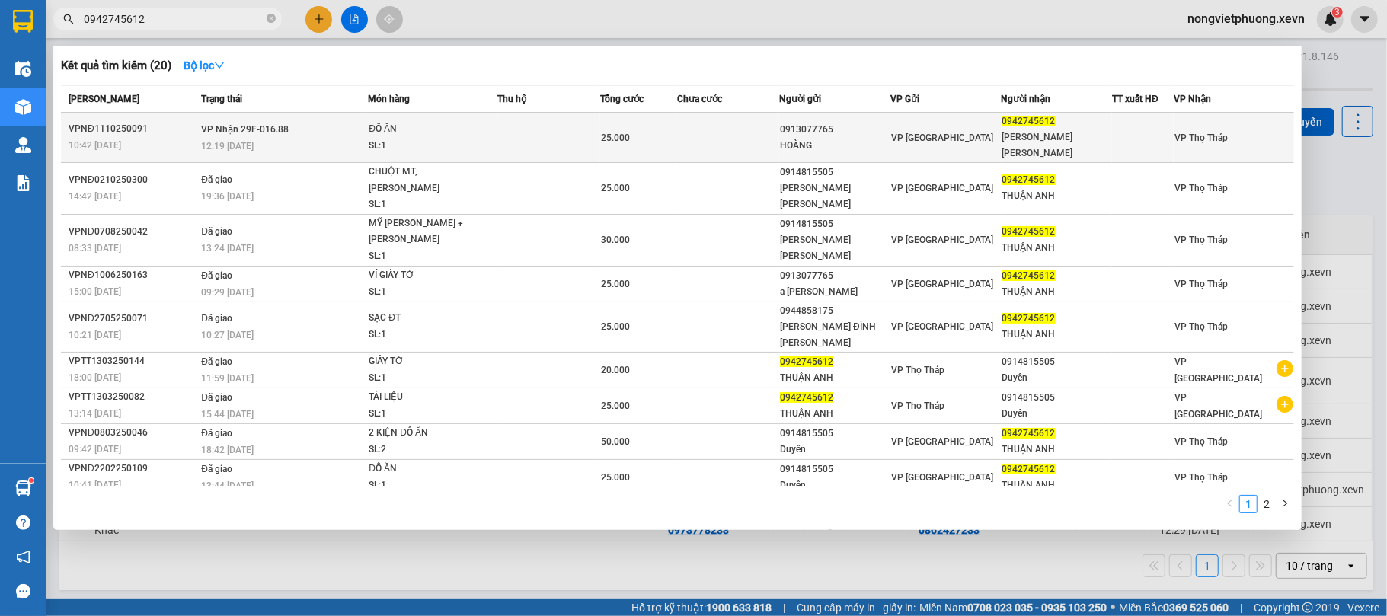
click at [726, 123] on td at bounding box center [728, 138] width 102 height 50
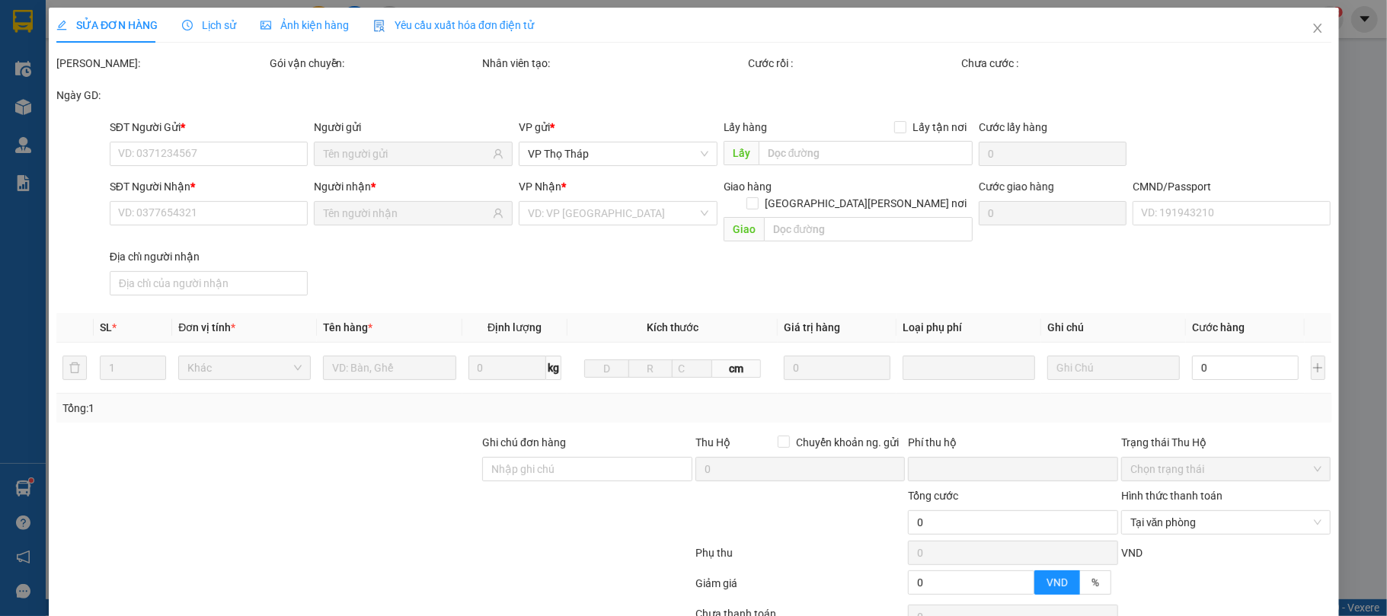
type input "0913077765"
type input "HOÀNG"
type input "0942745612"
type input "PHAN VŨ THUẬN ANH"
type input "036303002864 PHAN VŨ THUẬN ANH"
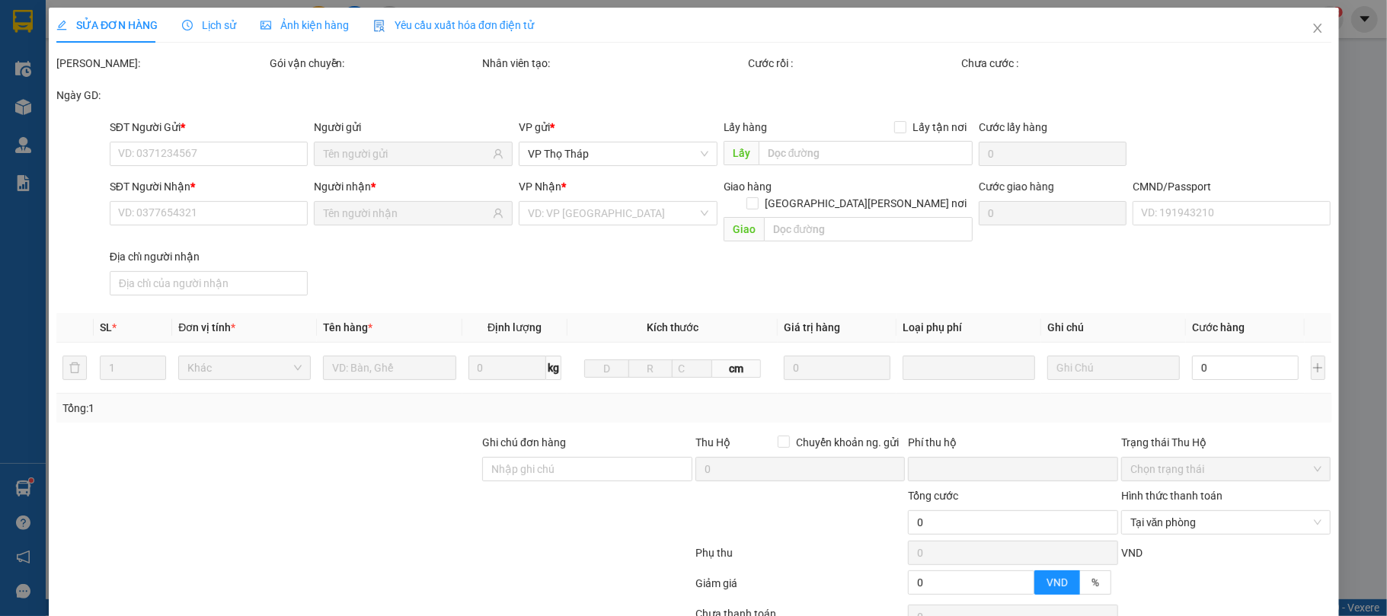
type input "0"
type input "25.000"
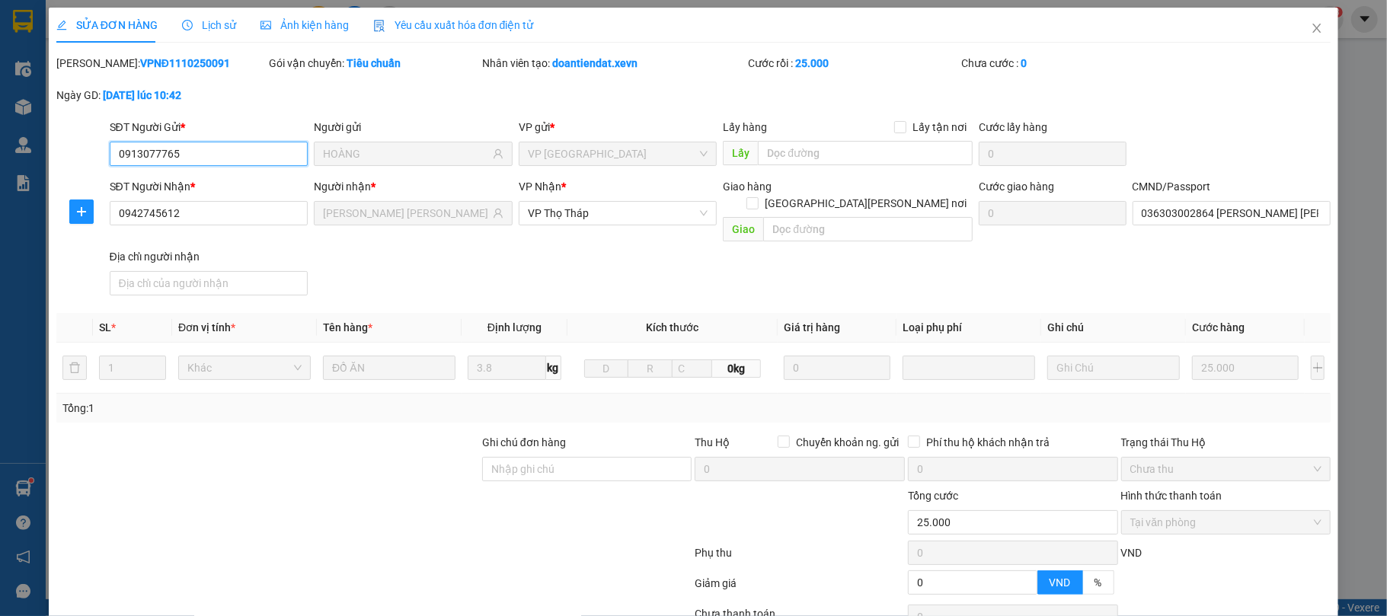
scroll to position [116, 0]
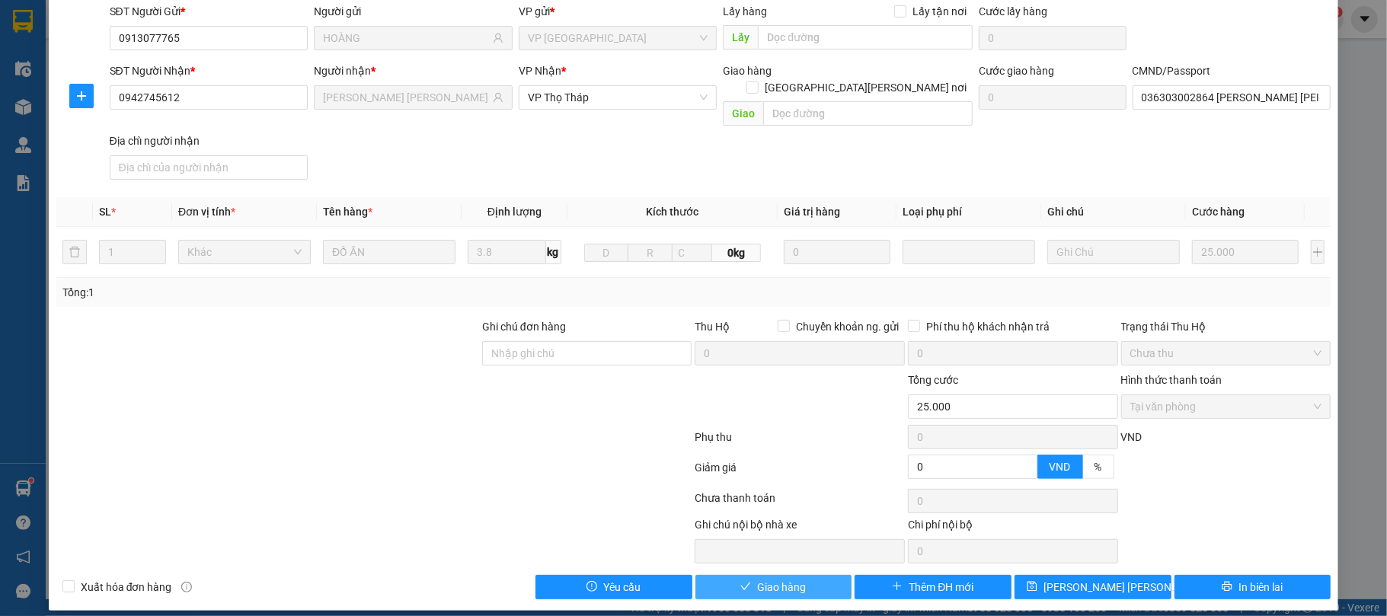
click at [766, 579] on span "Giao hàng" at bounding box center [781, 587] width 49 height 17
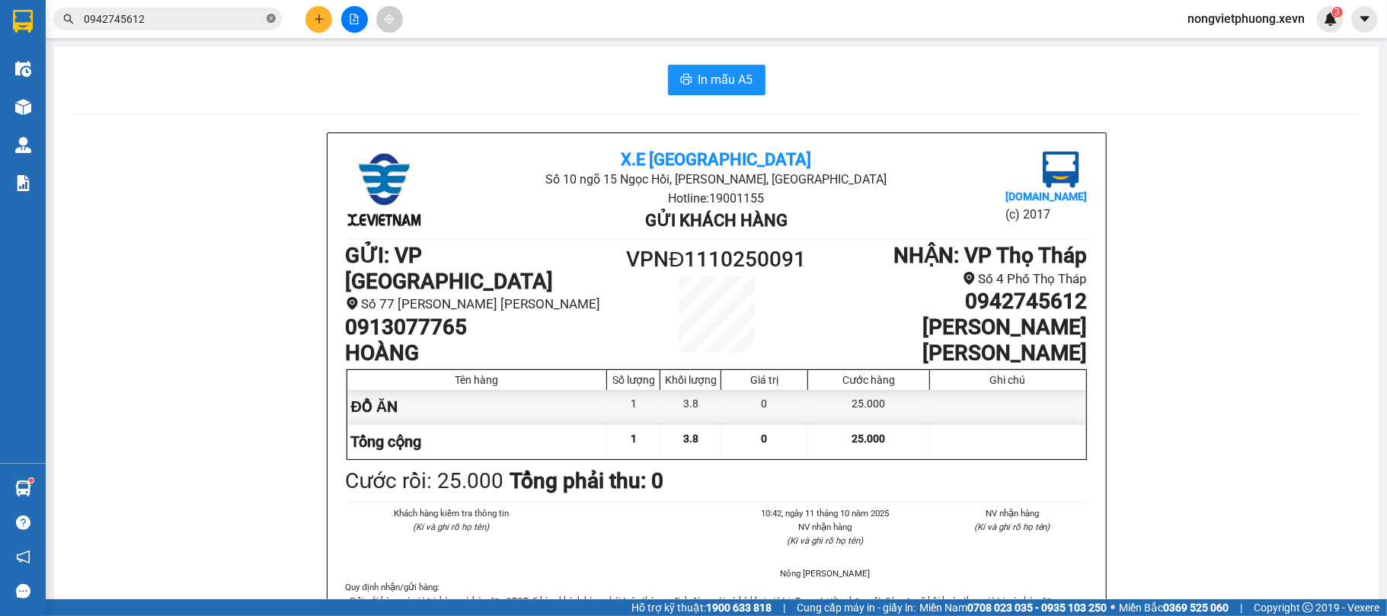
click at [268, 20] on icon "close-circle" at bounding box center [271, 18] width 9 height 9
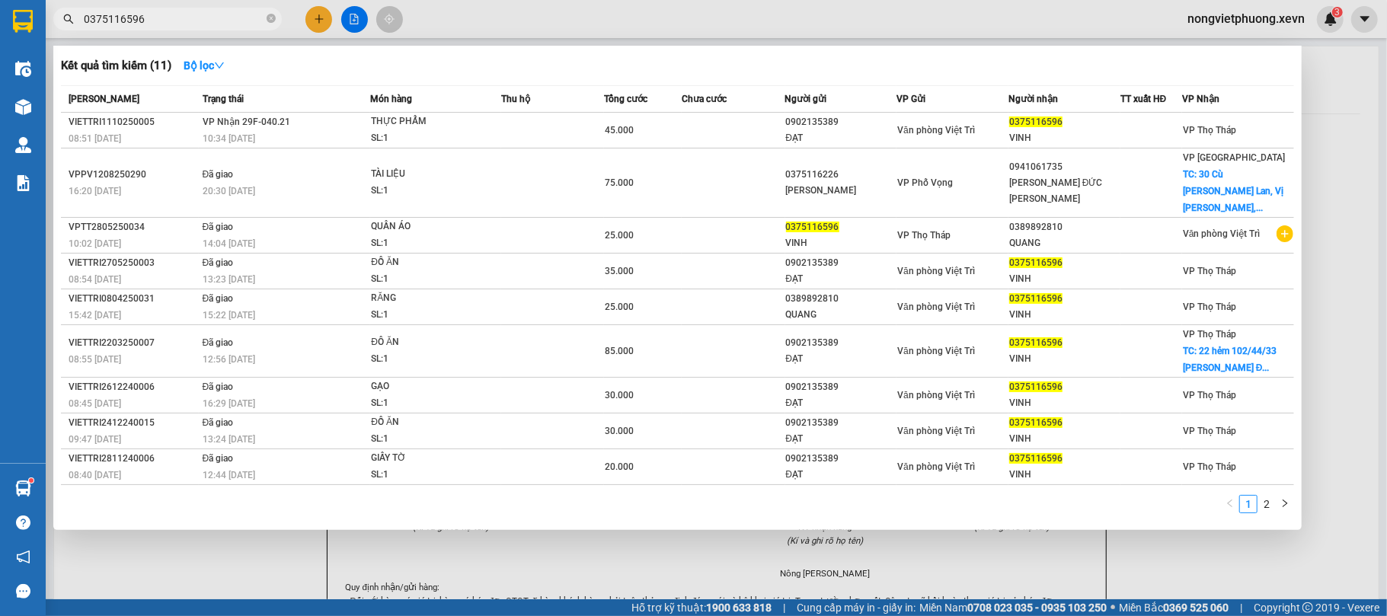
type input "0375116596"
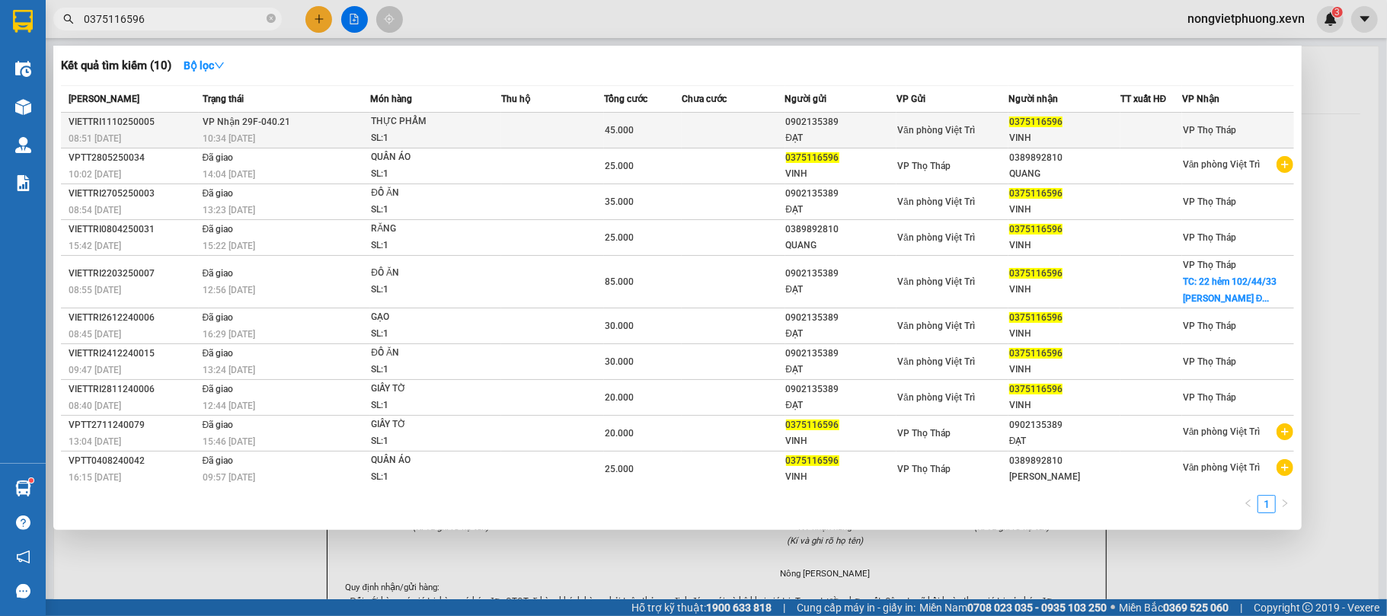
click at [686, 136] on td at bounding box center [733, 131] width 103 height 36
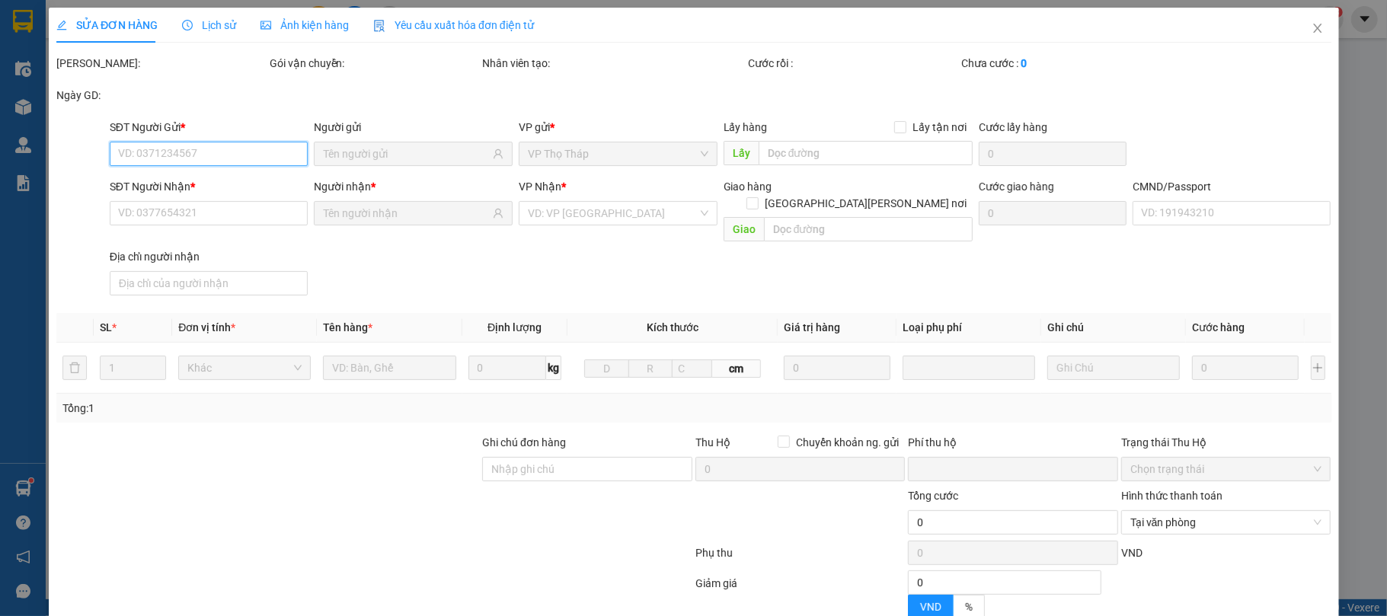
type input "0902135389"
type input "ĐẠT"
type input "0375116596"
type input "VINH"
type input "ẻ3"
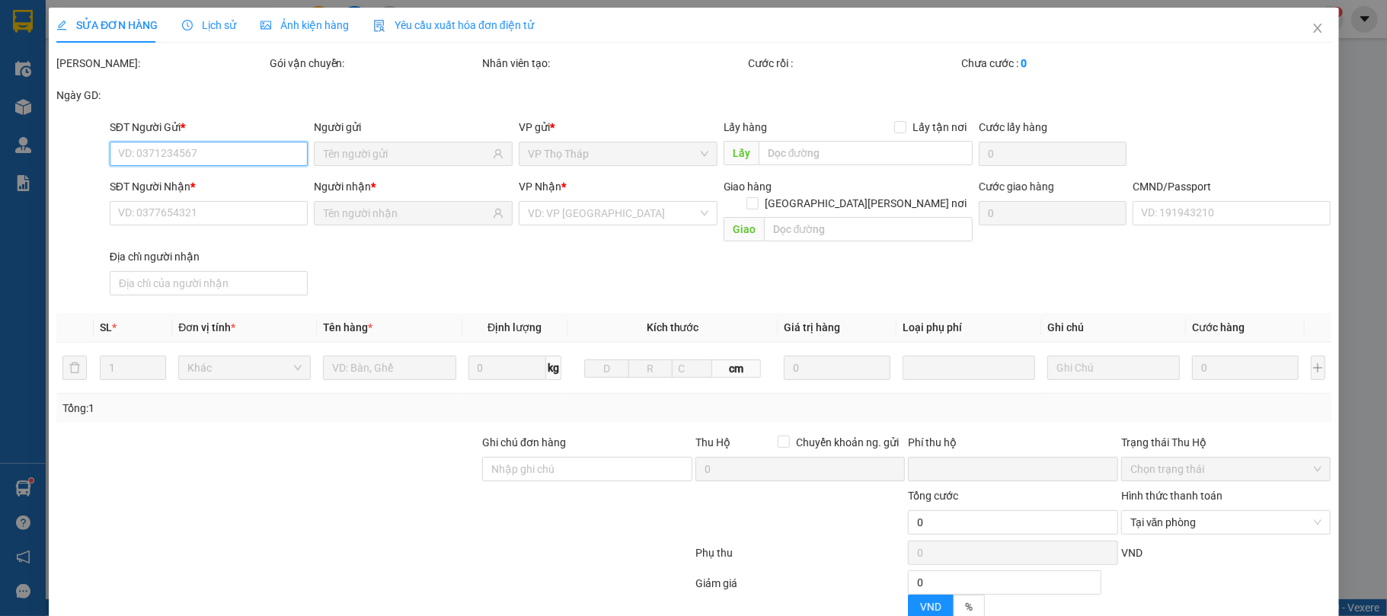
type input "0"
type input "45.000"
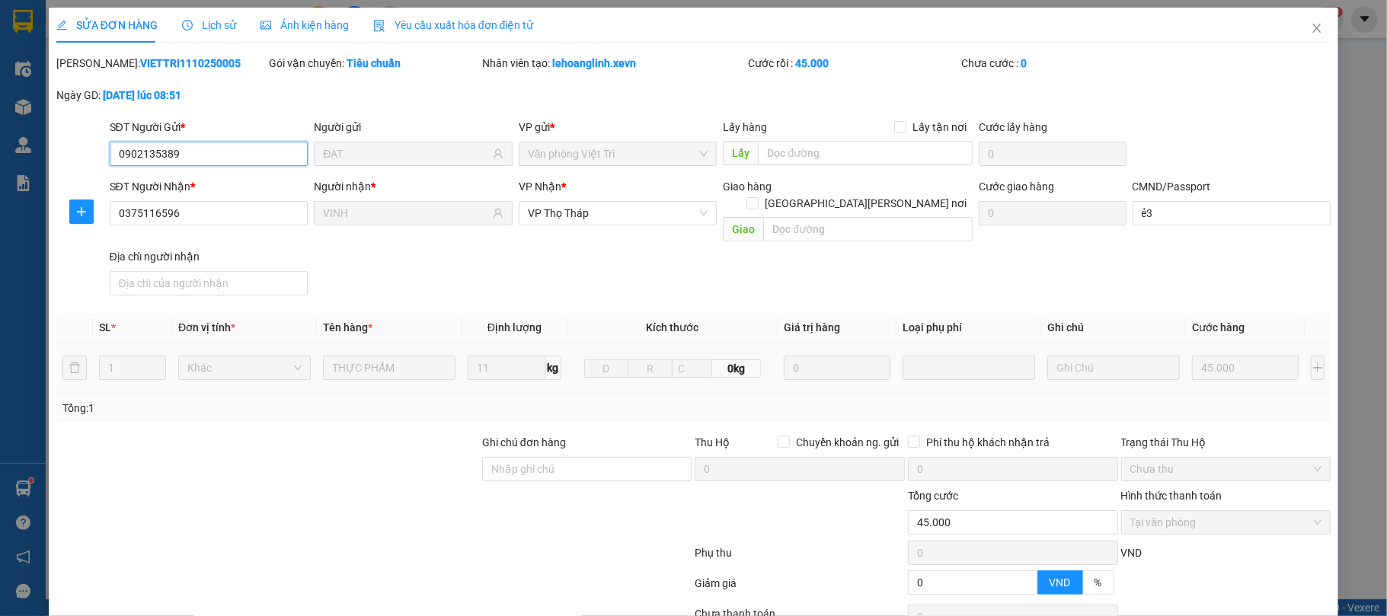
scroll to position [116, 0]
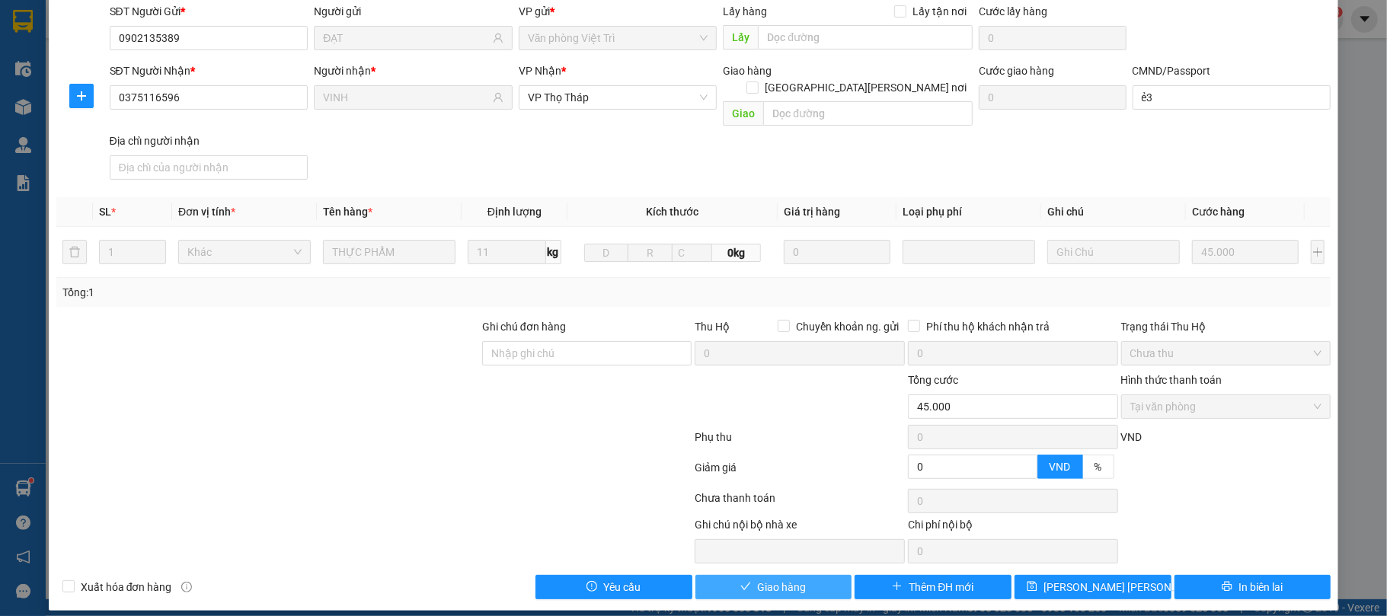
click at [775, 579] on span "Giao hàng" at bounding box center [781, 587] width 49 height 17
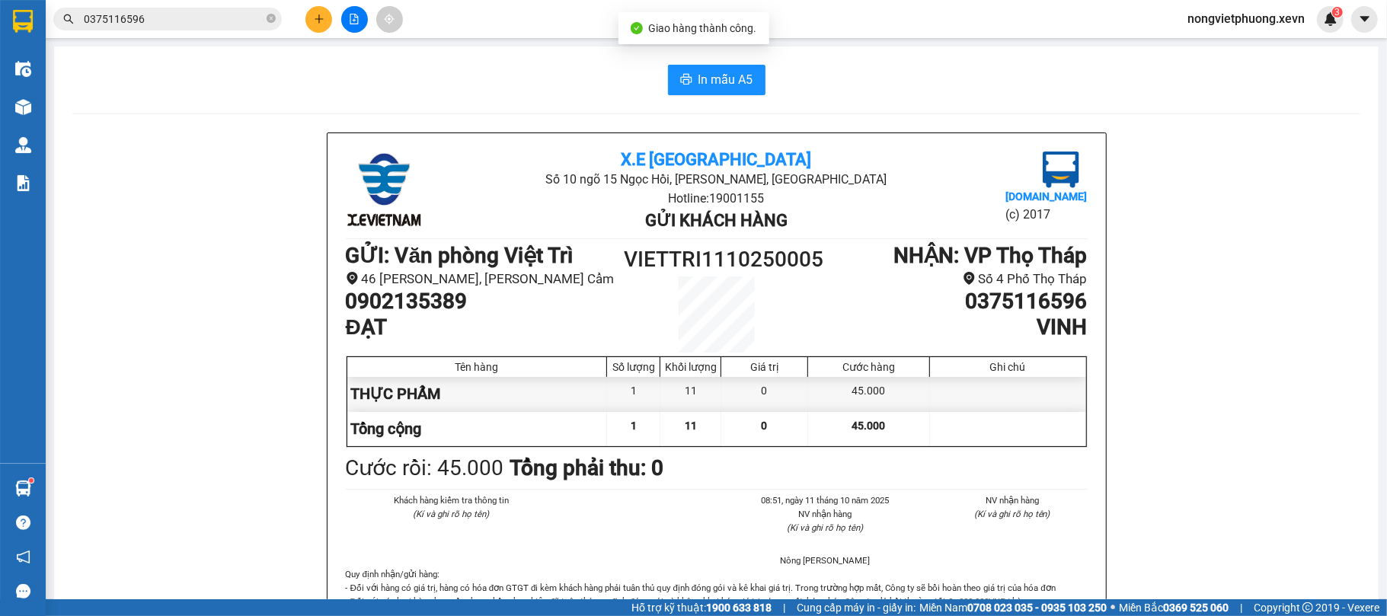
scroll to position [203, 0]
